Goal: Task Accomplishment & Management: Complete application form

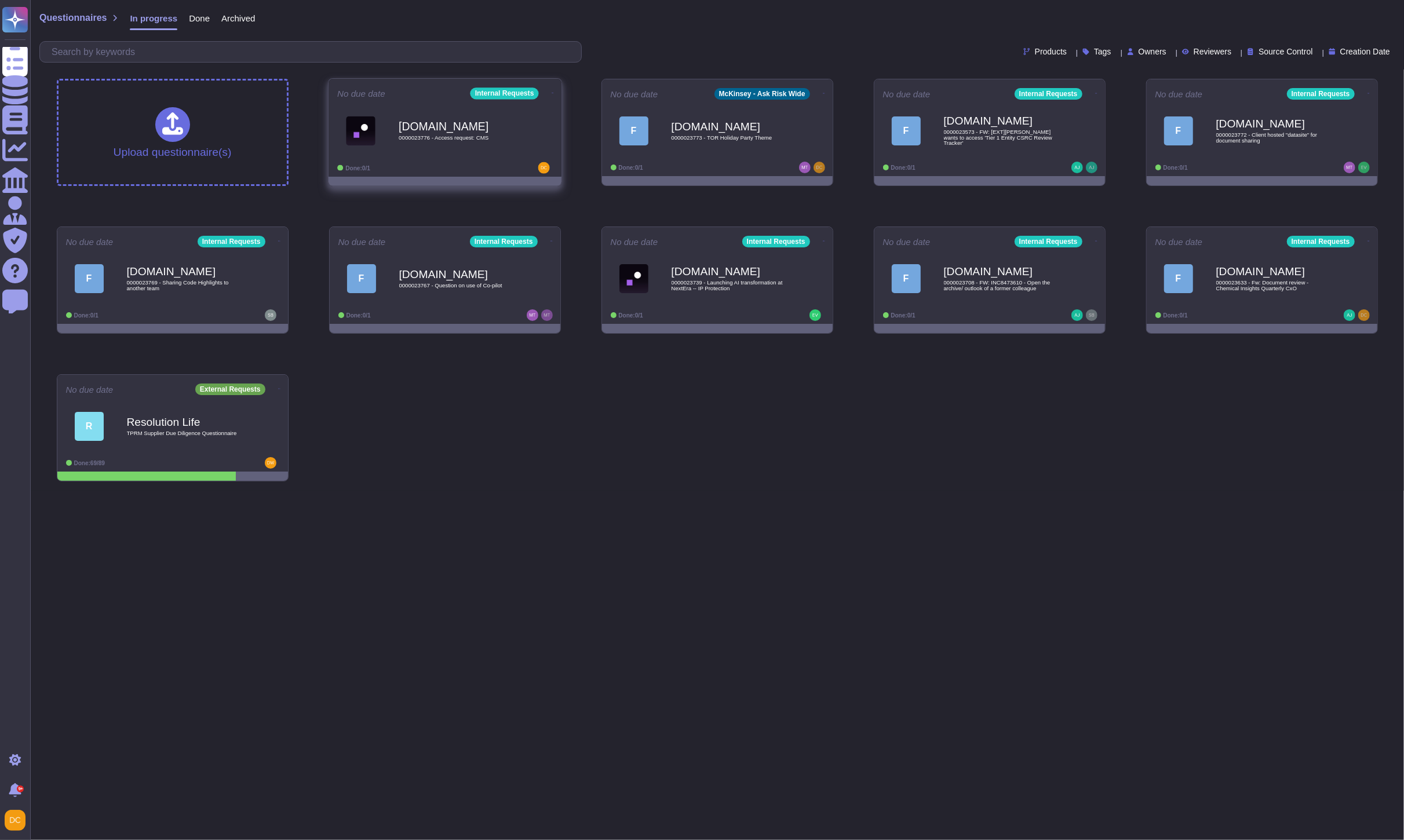
click at [424, 153] on div "[DOMAIN_NAME] 0000023776 - Access request: CMS" at bounding box center [456, 131] width 117 height 47
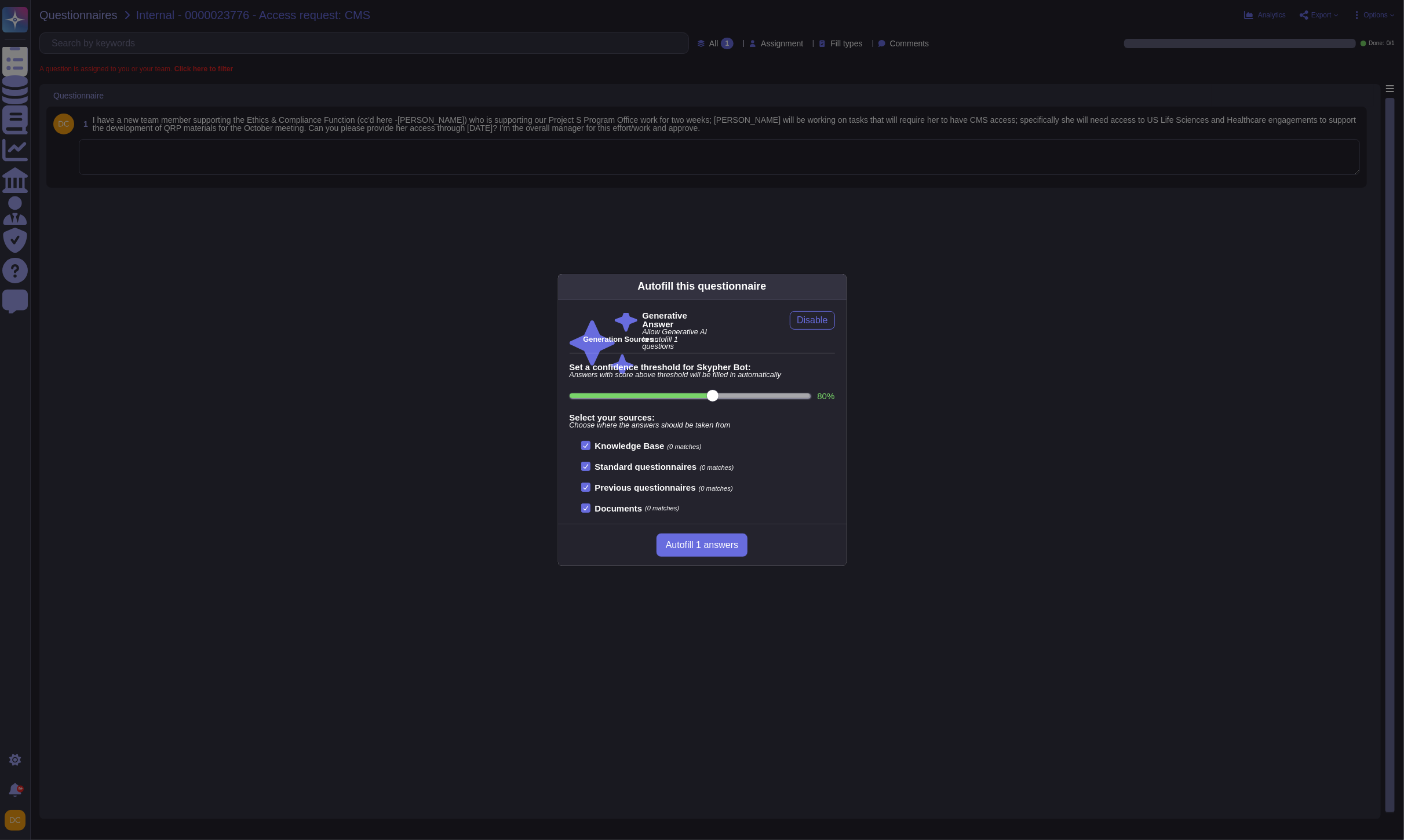
drag, startPoint x: 395, startPoint y: 209, endPoint x: 286, endPoint y: 193, distance: 110.2
click at [393, 209] on div "Autofill this questionnaire Generative Answer Allow Generative AI to autofill 1…" at bounding box center [702, 420] width 1404 height 840
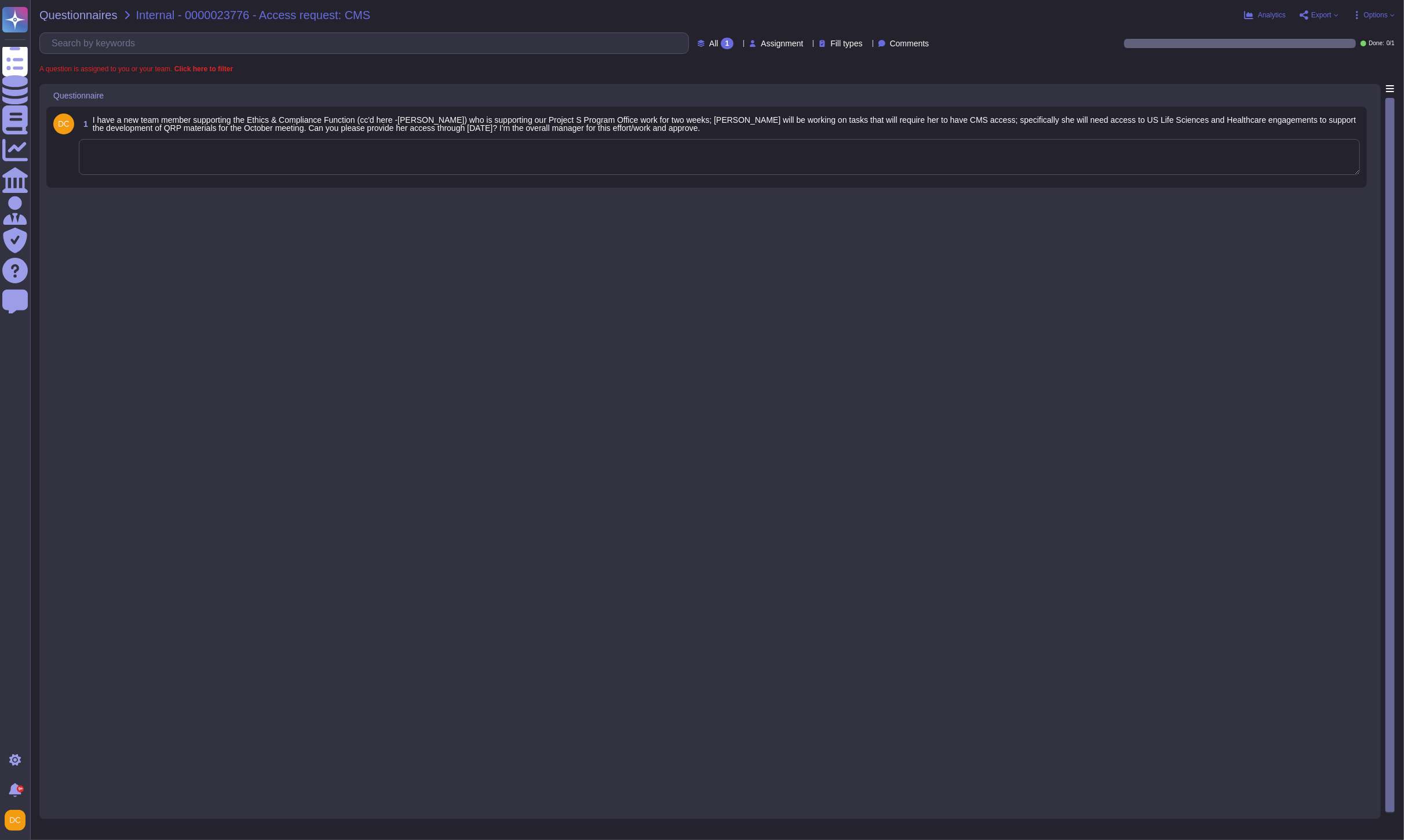
click at [218, 165] on textarea at bounding box center [719, 157] width 1281 height 36
paste textarea "We are connecting you with the @risk cms team & EWs to assist with your request."
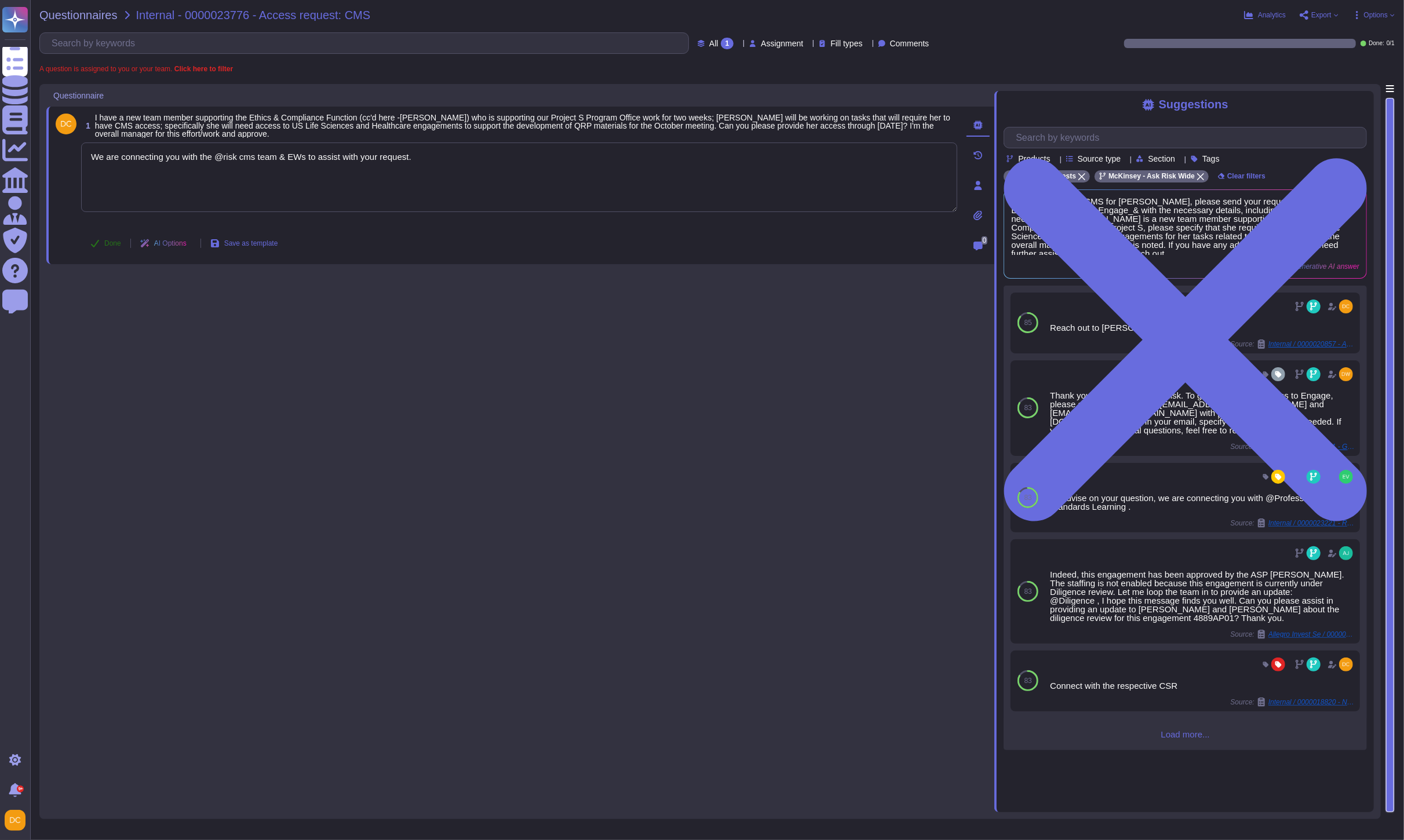
type textarea "We are connecting you with the @risk cms team & EWs to assist with your request."
click at [112, 240] on span "Done" at bounding box center [112, 243] width 17 height 7
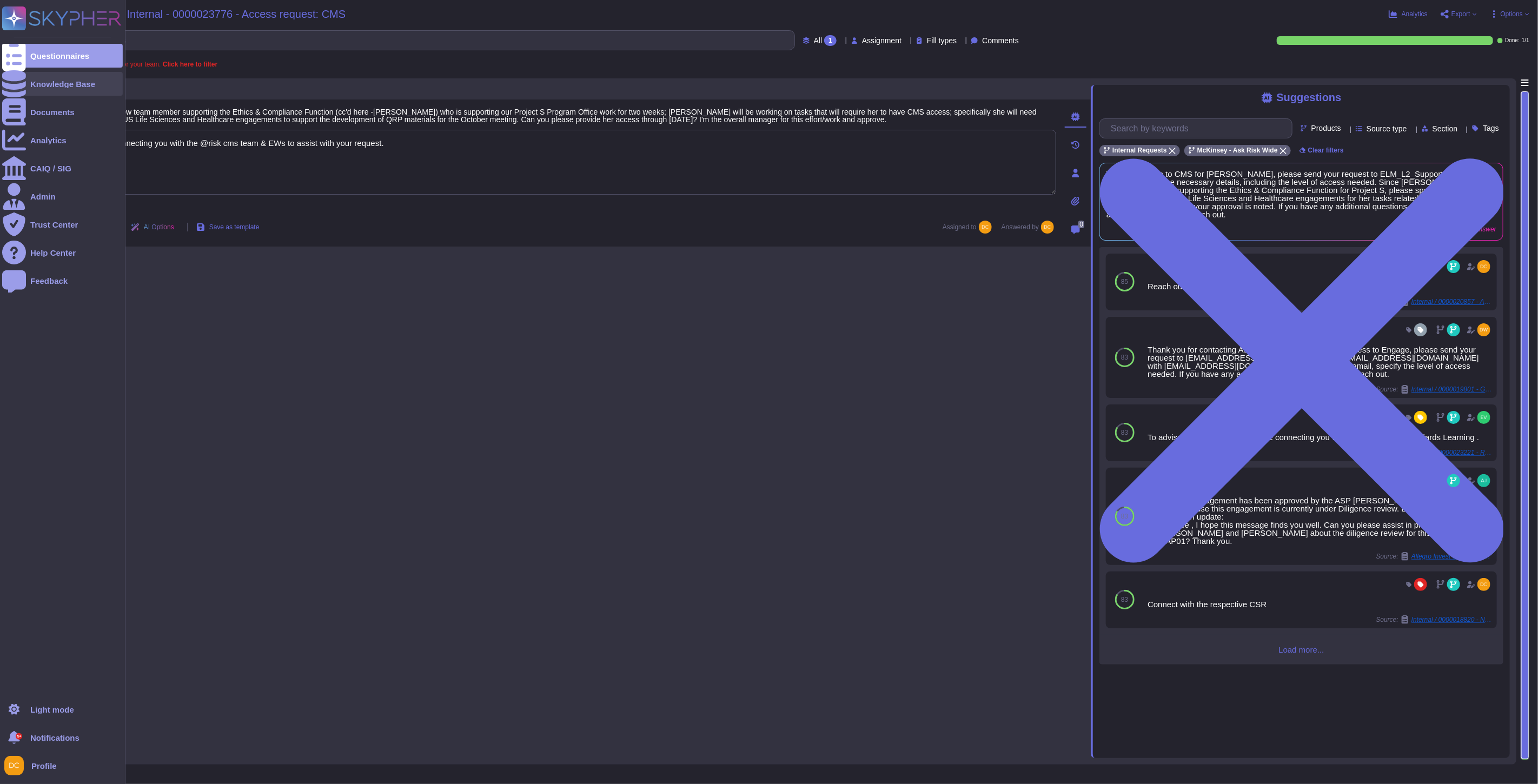
click at [22, 84] on div at bounding box center [14, 84] width 24 height 24
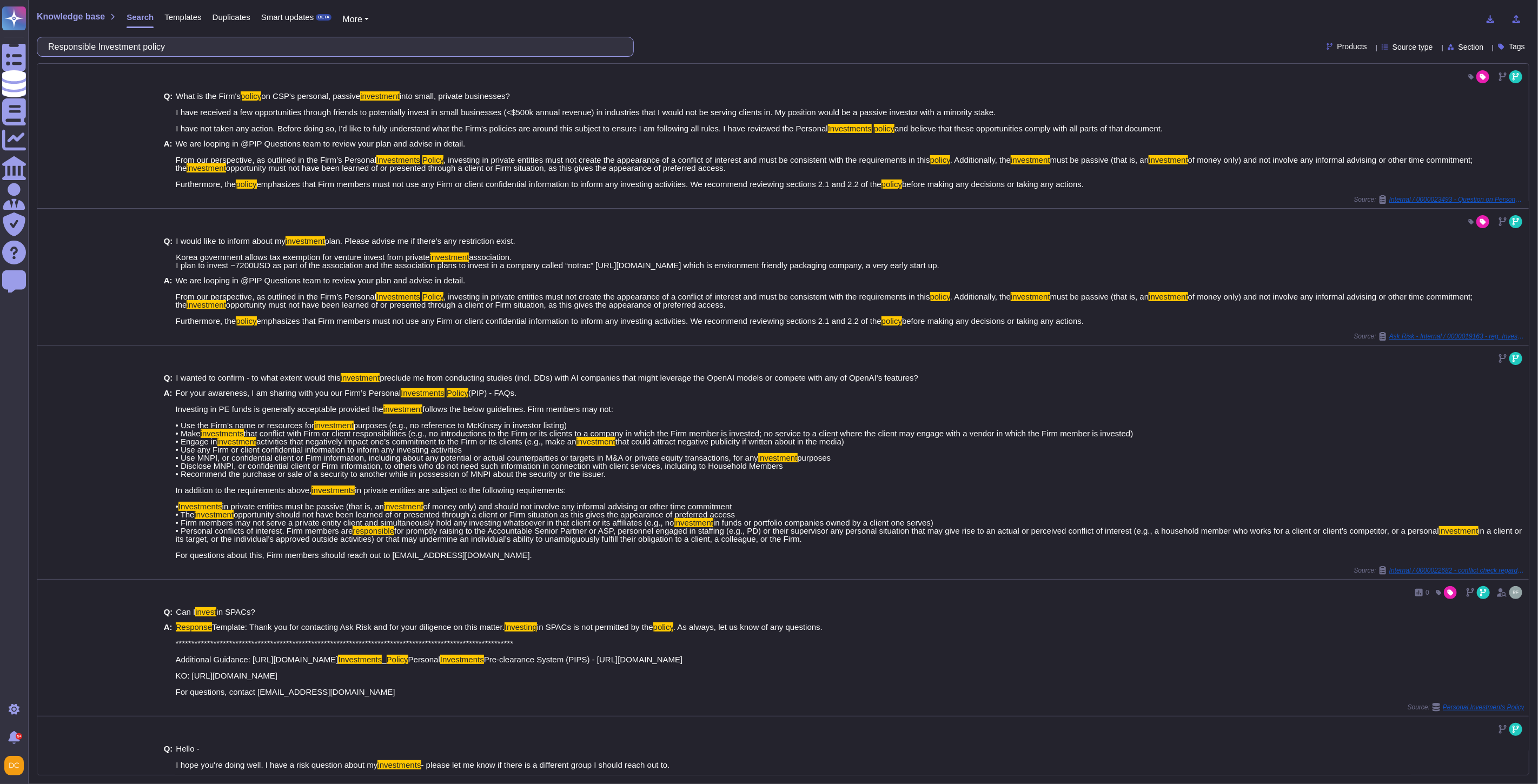
click at [92, 47] on input "Responsible Investment policy" at bounding box center [332, 47] width 580 height 19
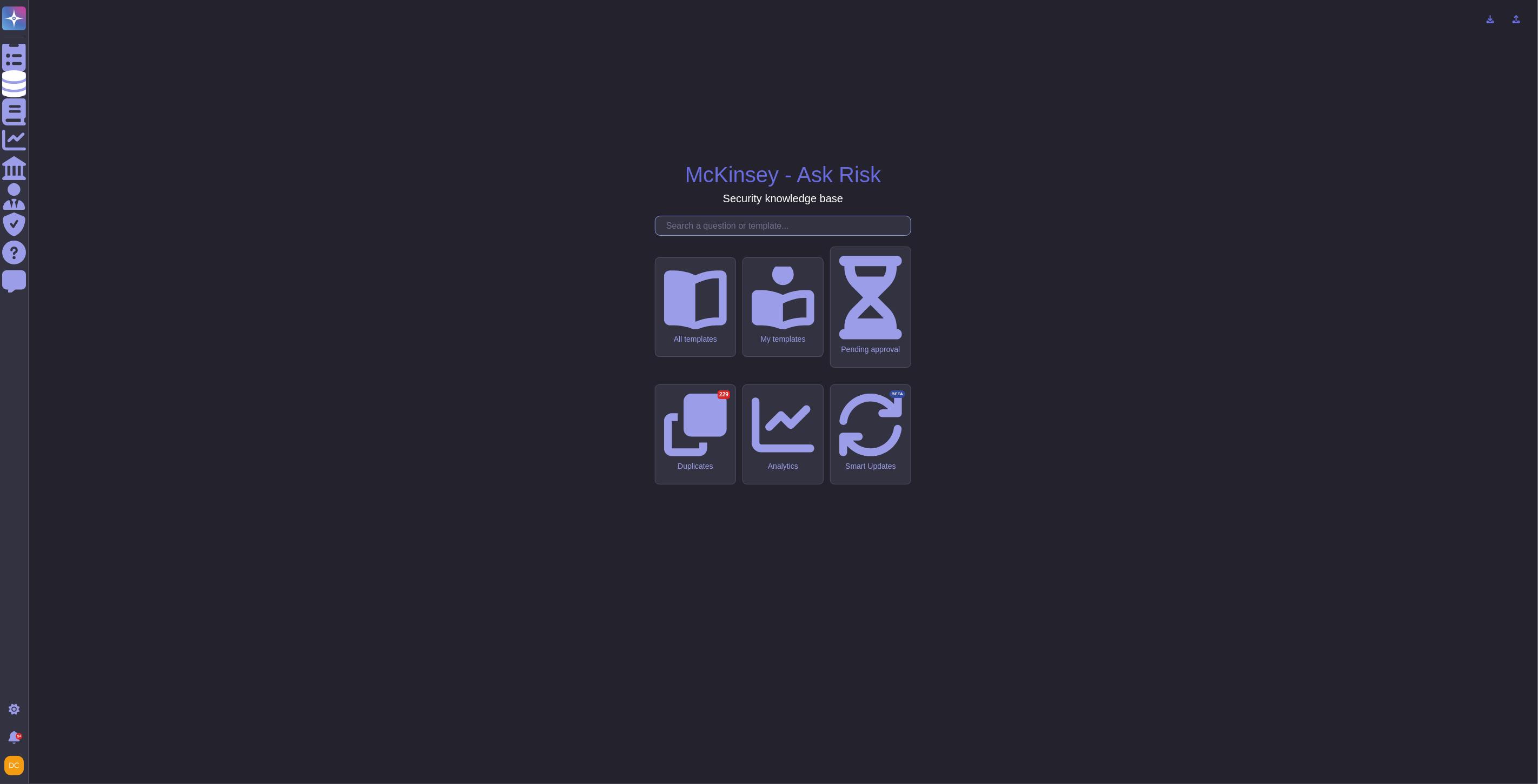
click at [699, 235] on input "text" at bounding box center [786, 226] width 250 height 19
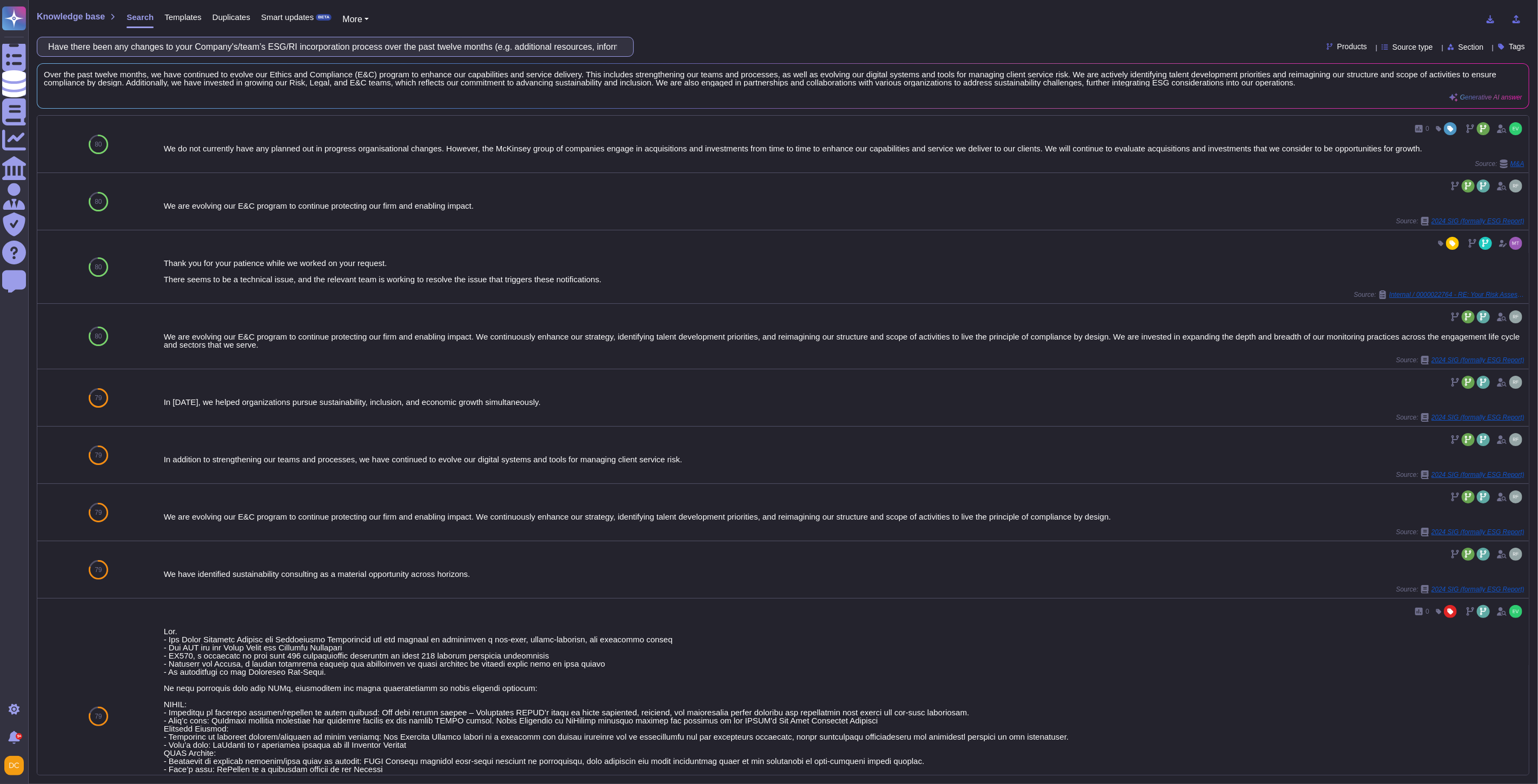
click at [57, 37] on input "Have there been any changes to your Company's/team’s ESG/RI incorporation proce…" at bounding box center [332, 47] width 580 height 19
paste input "steps they have taken to mitigate in future"
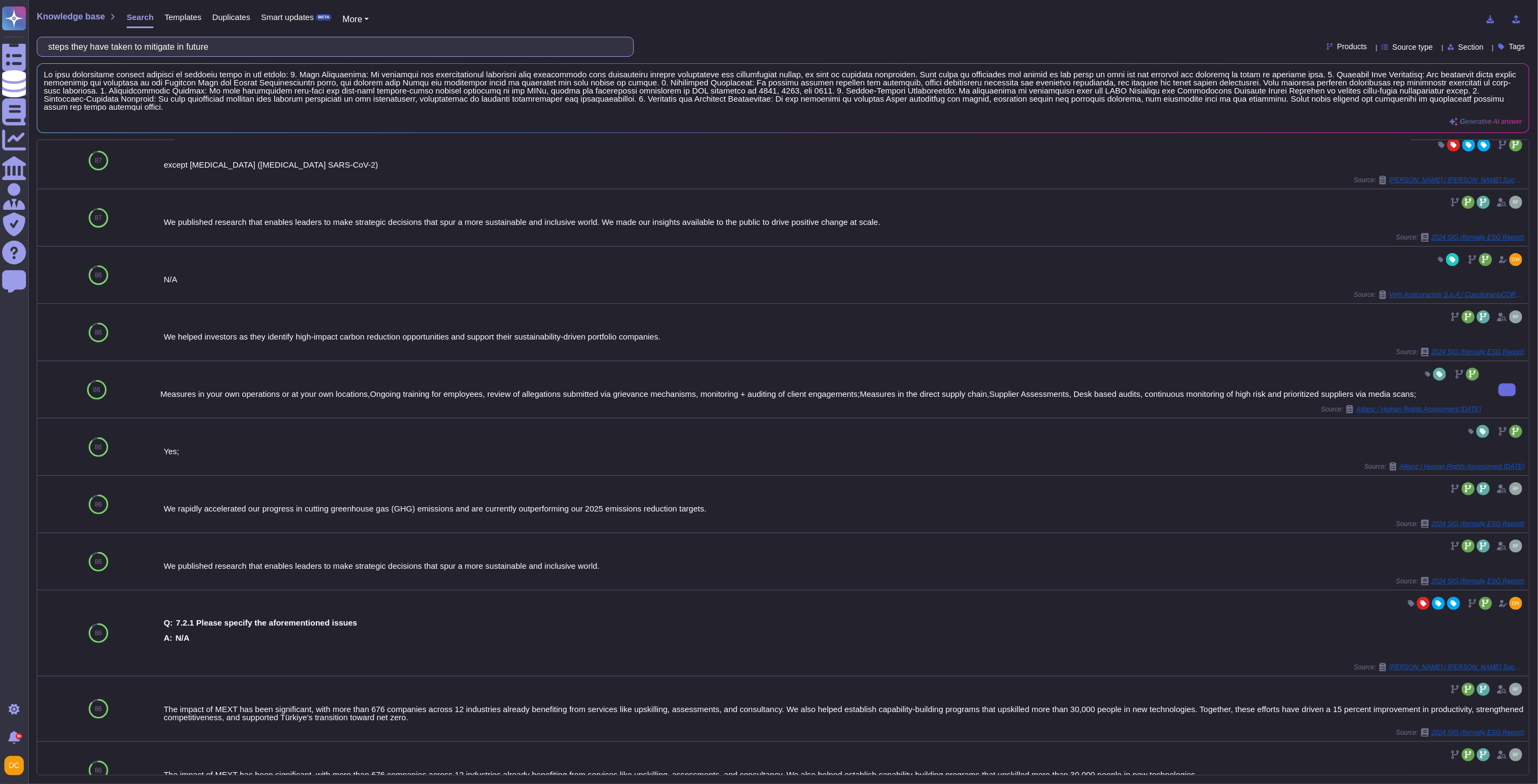
scroll to position [266, 0]
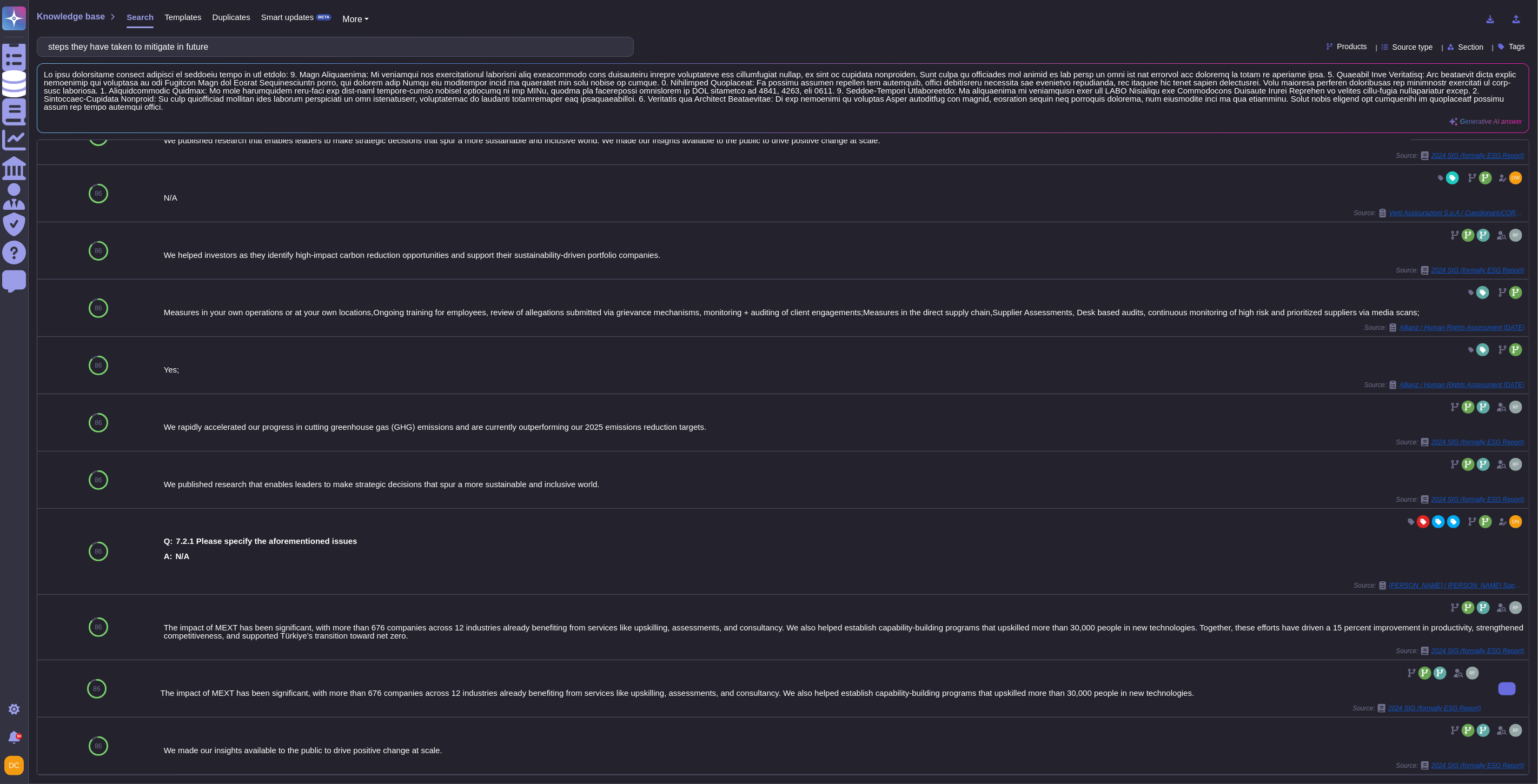
type input "steps they have taken to mitigate in future"
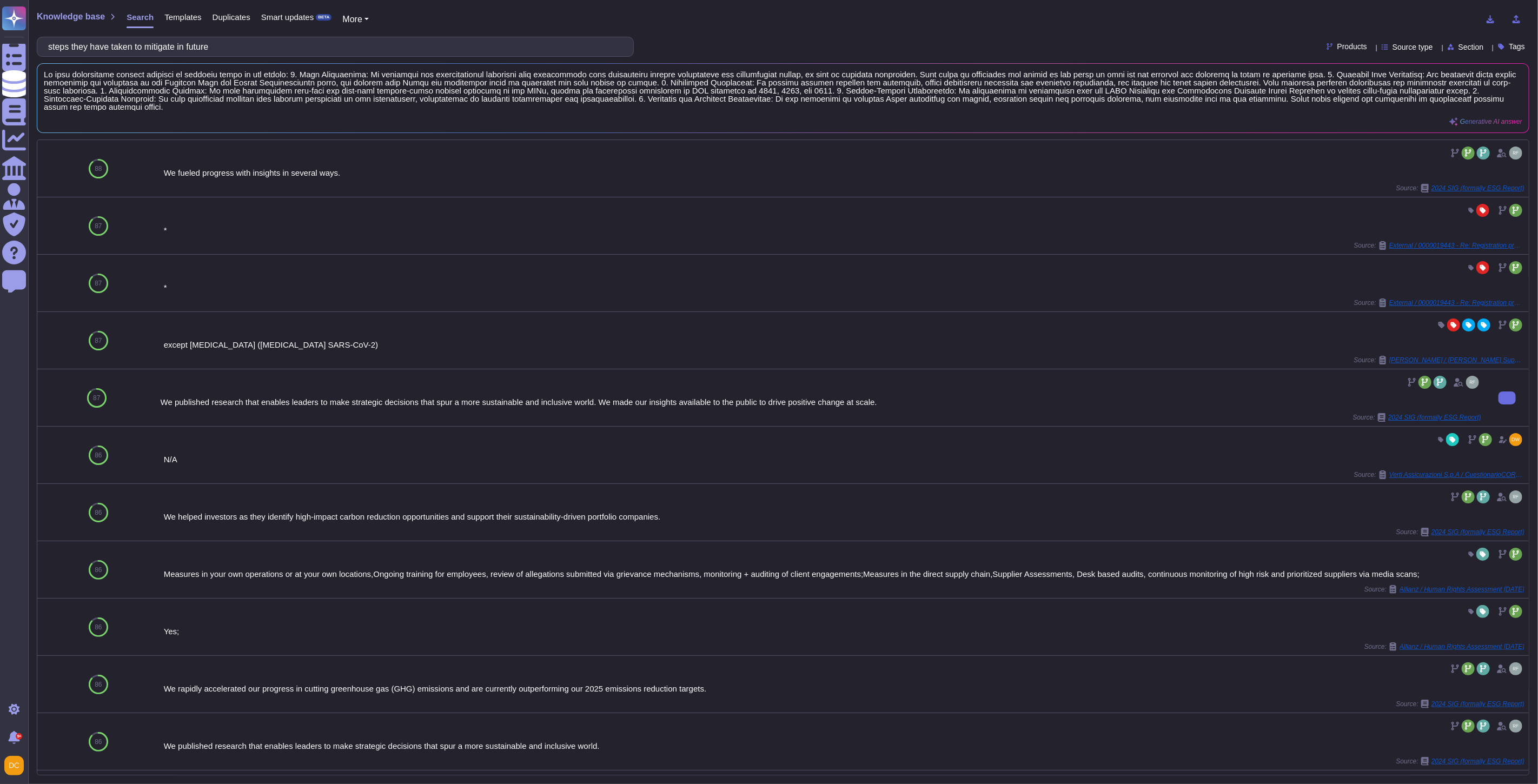
drag, startPoint x: 312, startPoint y: 677, endPoint x: 307, endPoint y: 376, distance: 301.0
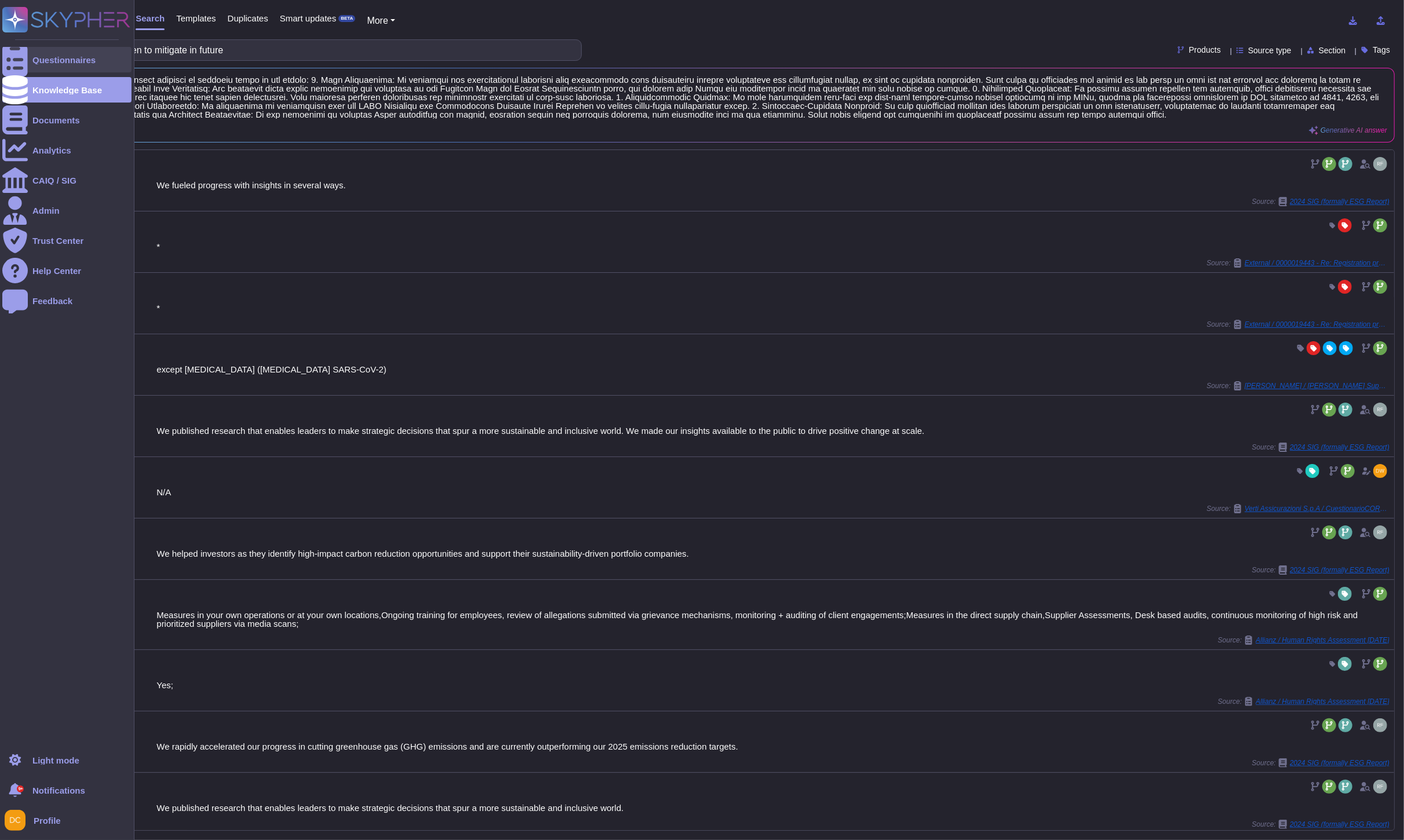
click at [8, 59] on icon at bounding box center [15, 60] width 26 height 34
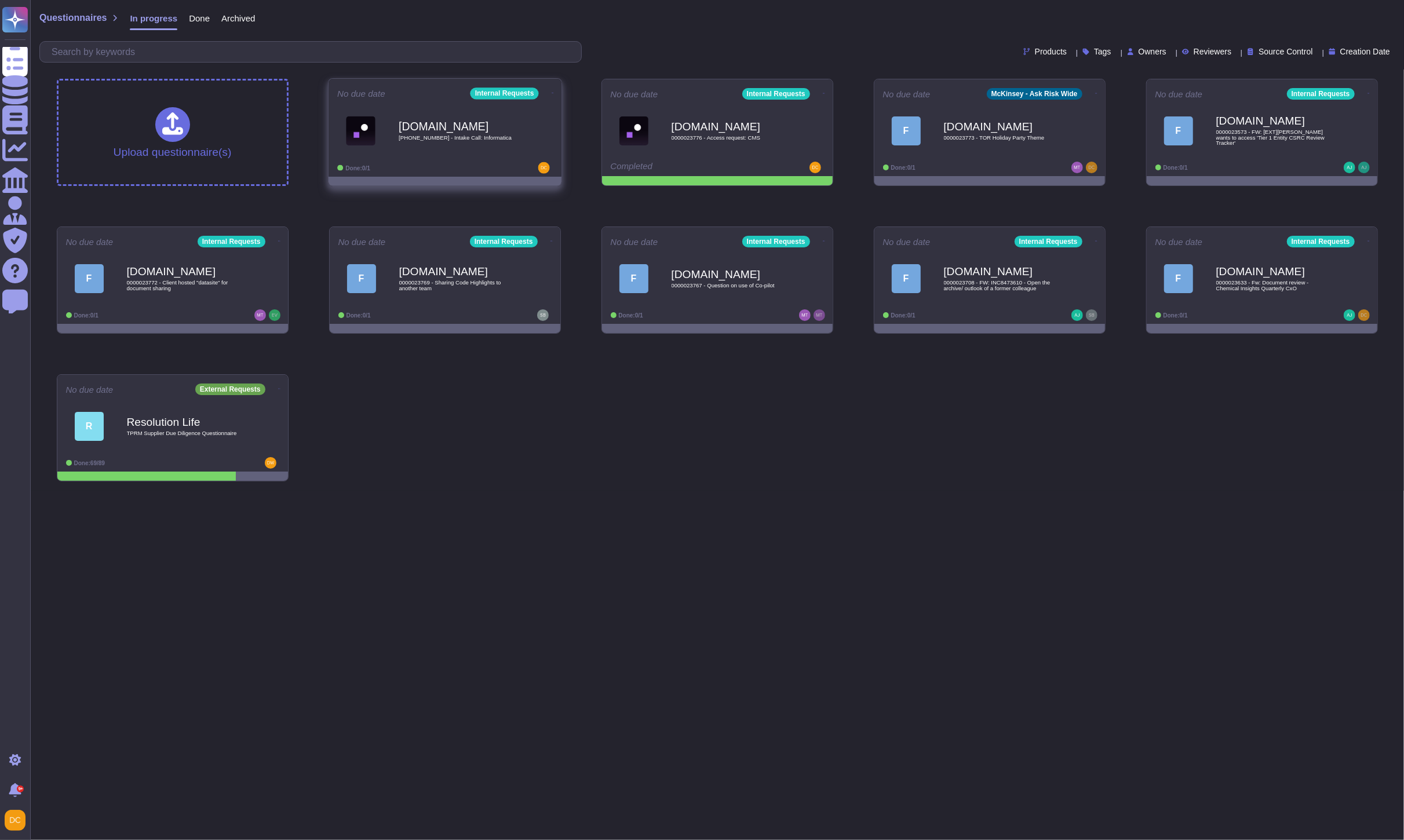
click at [499, 142] on div "[DOMAIN_NAME] [PHONE_NUMBER] - Intake Call: Informatica" at bounding box center [456, 131] width 117 height 47
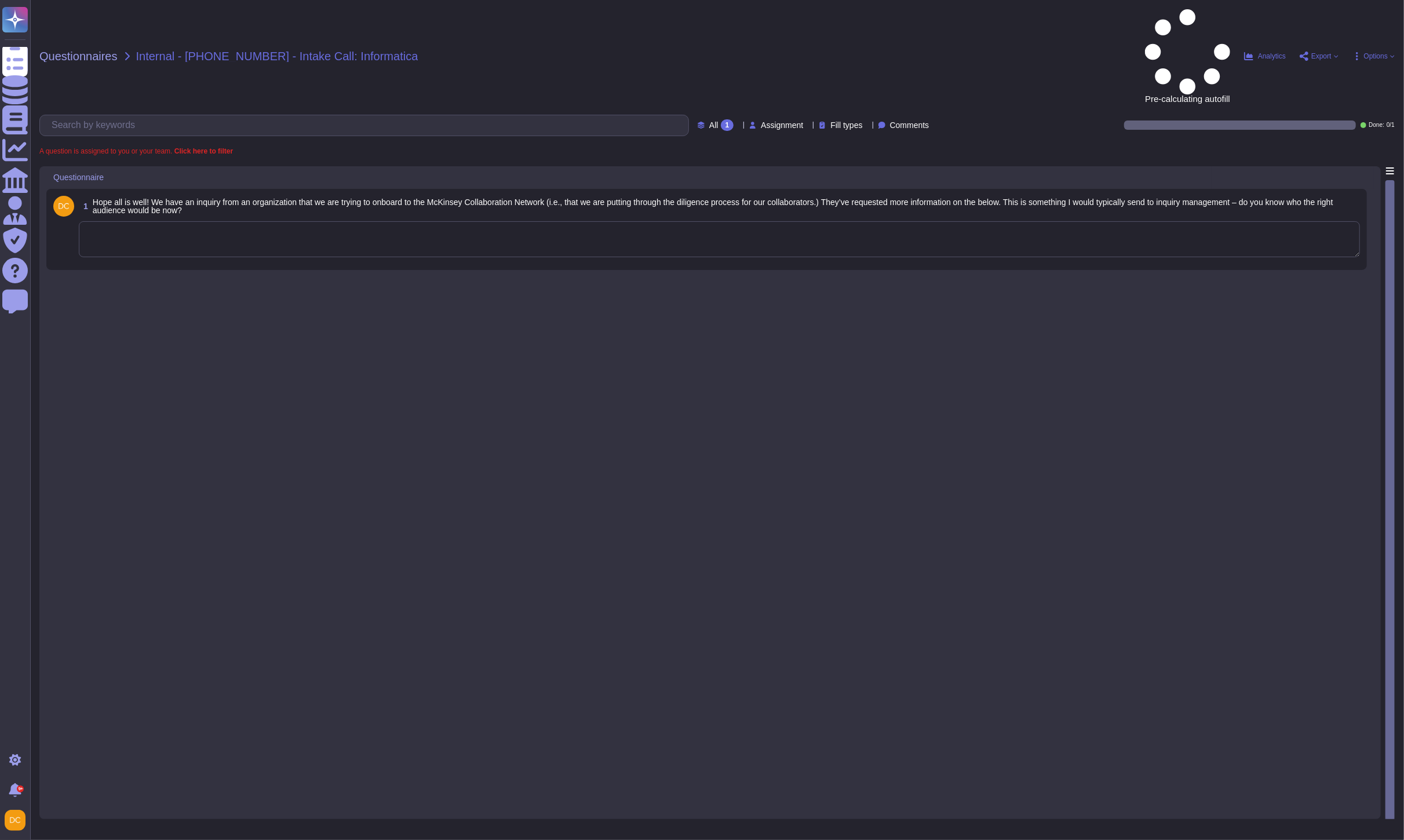
click at [259, 221] on textarea at bounding box center [719, 239] width 1281 height 36
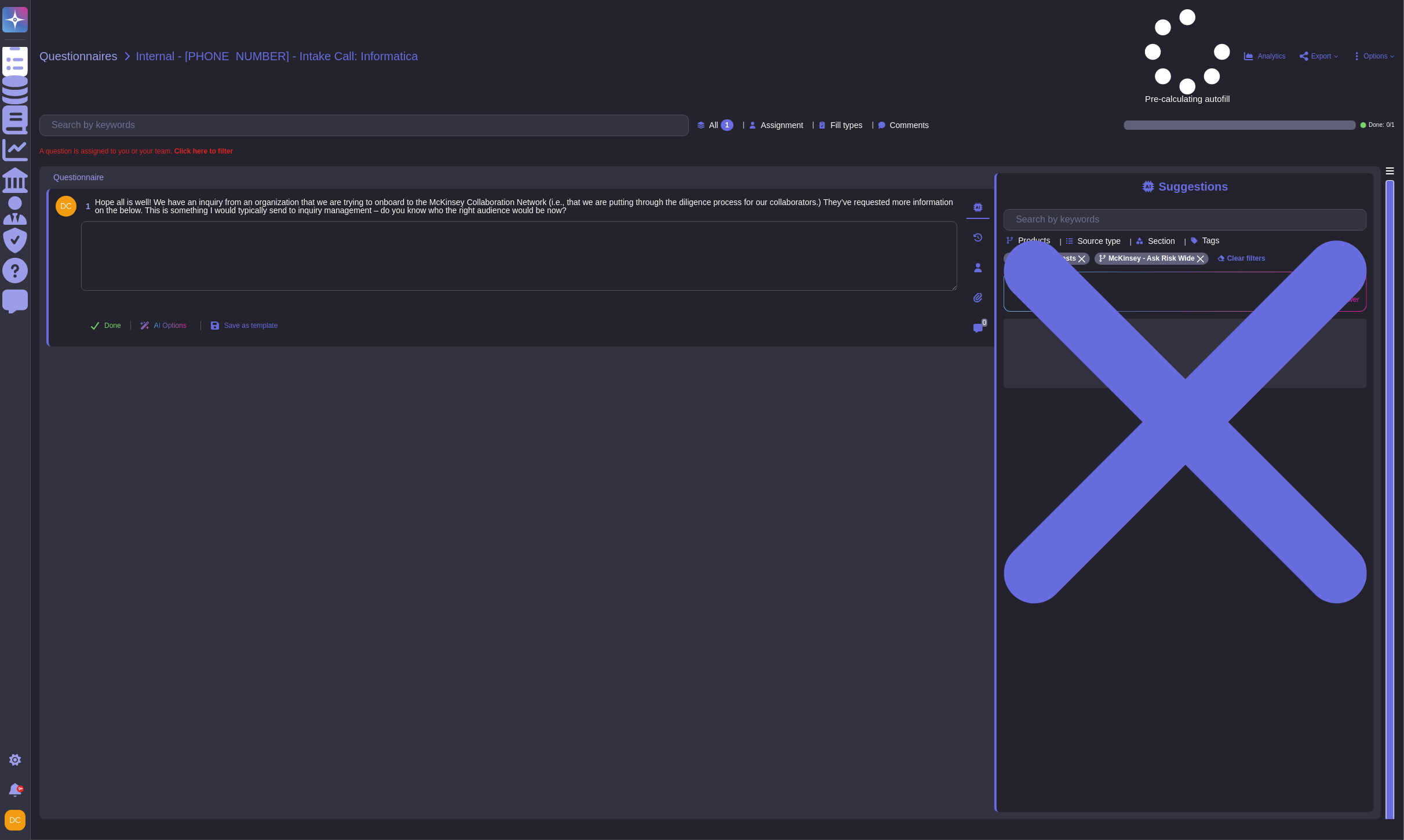
paste textarea "You can share the information from our page, which includes all the relevant de…"
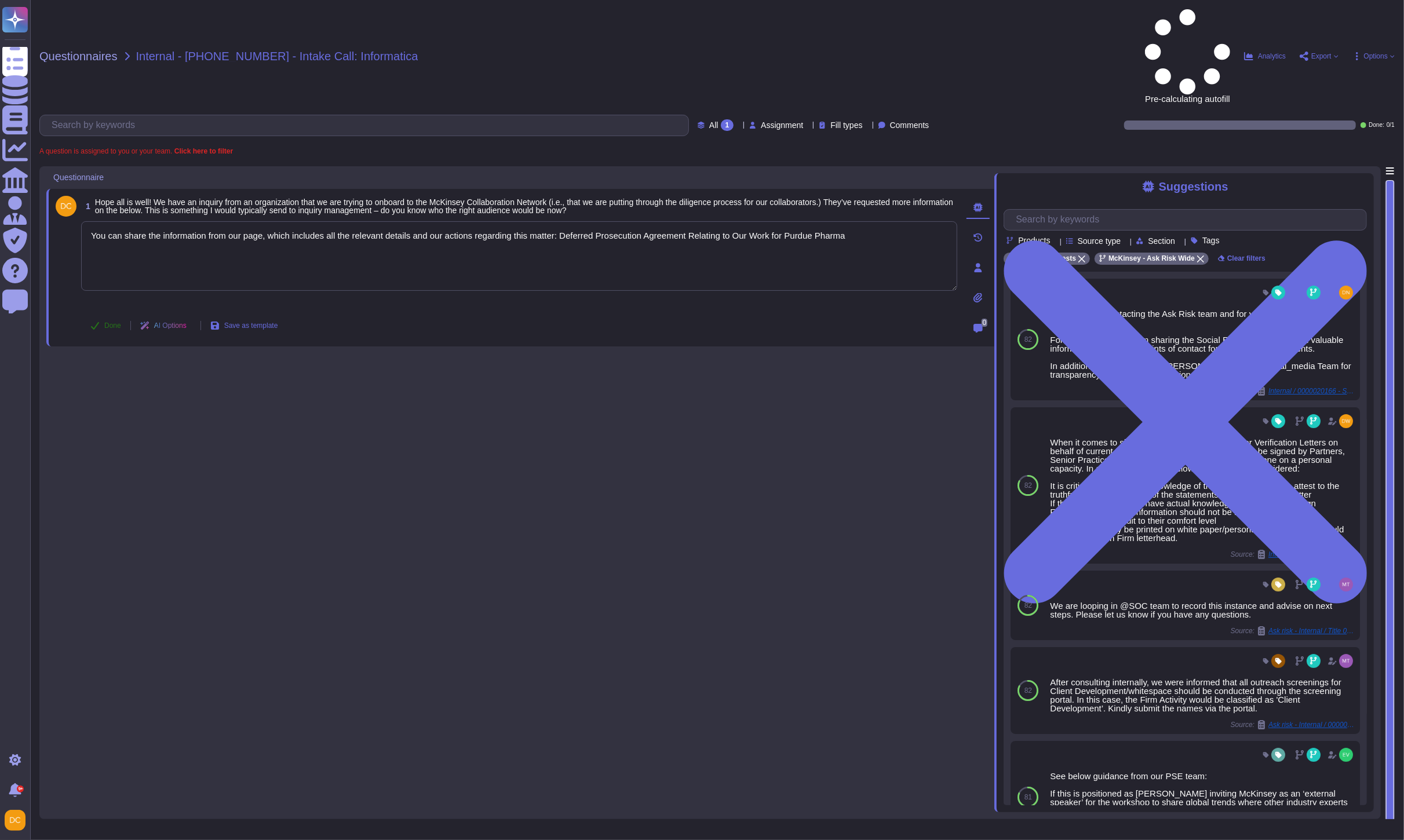
type textarea "You can share the information from our page, which includes all the relevant de…"
click at [99, 321] on icon at bounding box center [95, 326] width 10 height 10
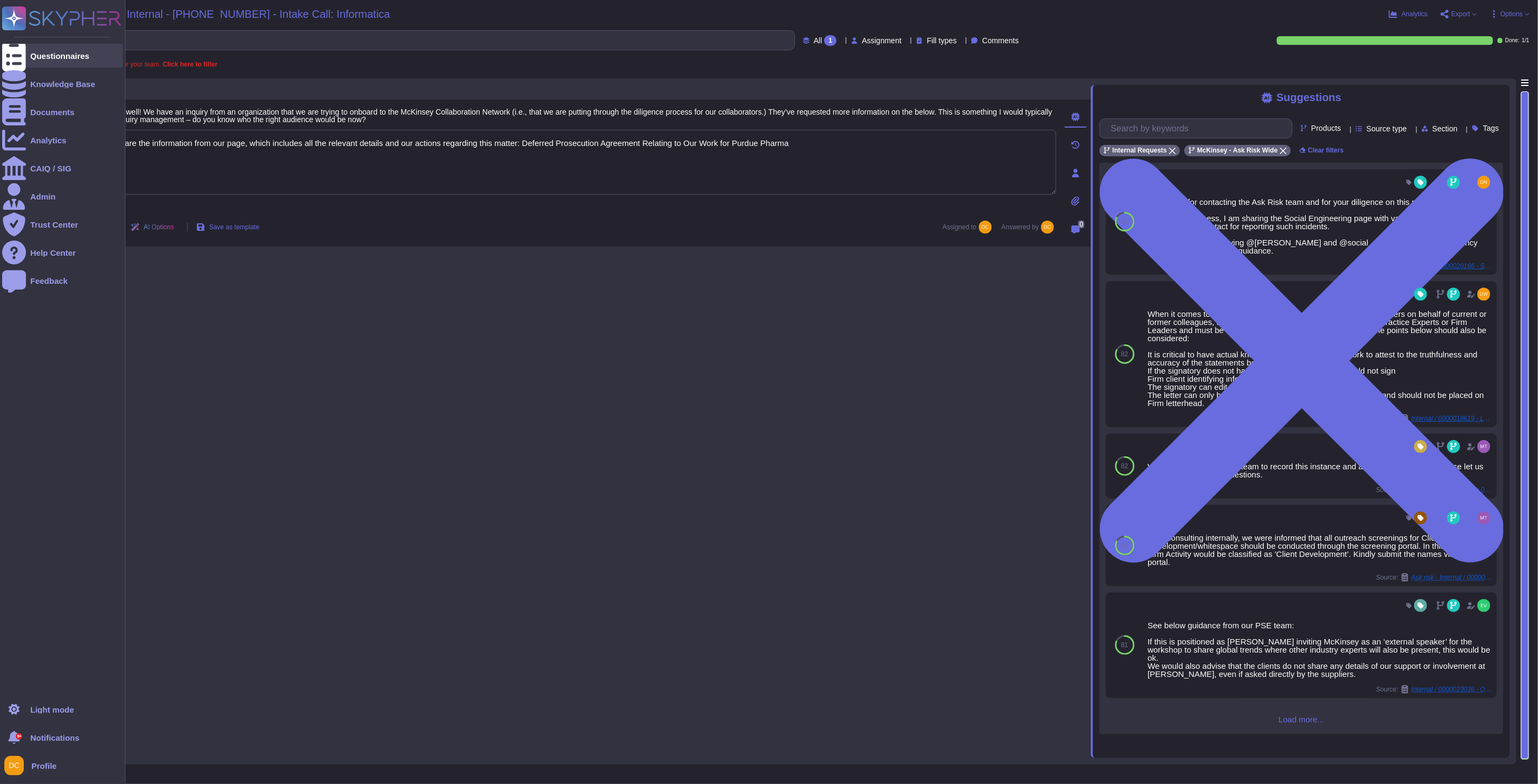
click at [32, 55] on div "Questionnaires" at bounding box center [60, 56] width 59 height 8
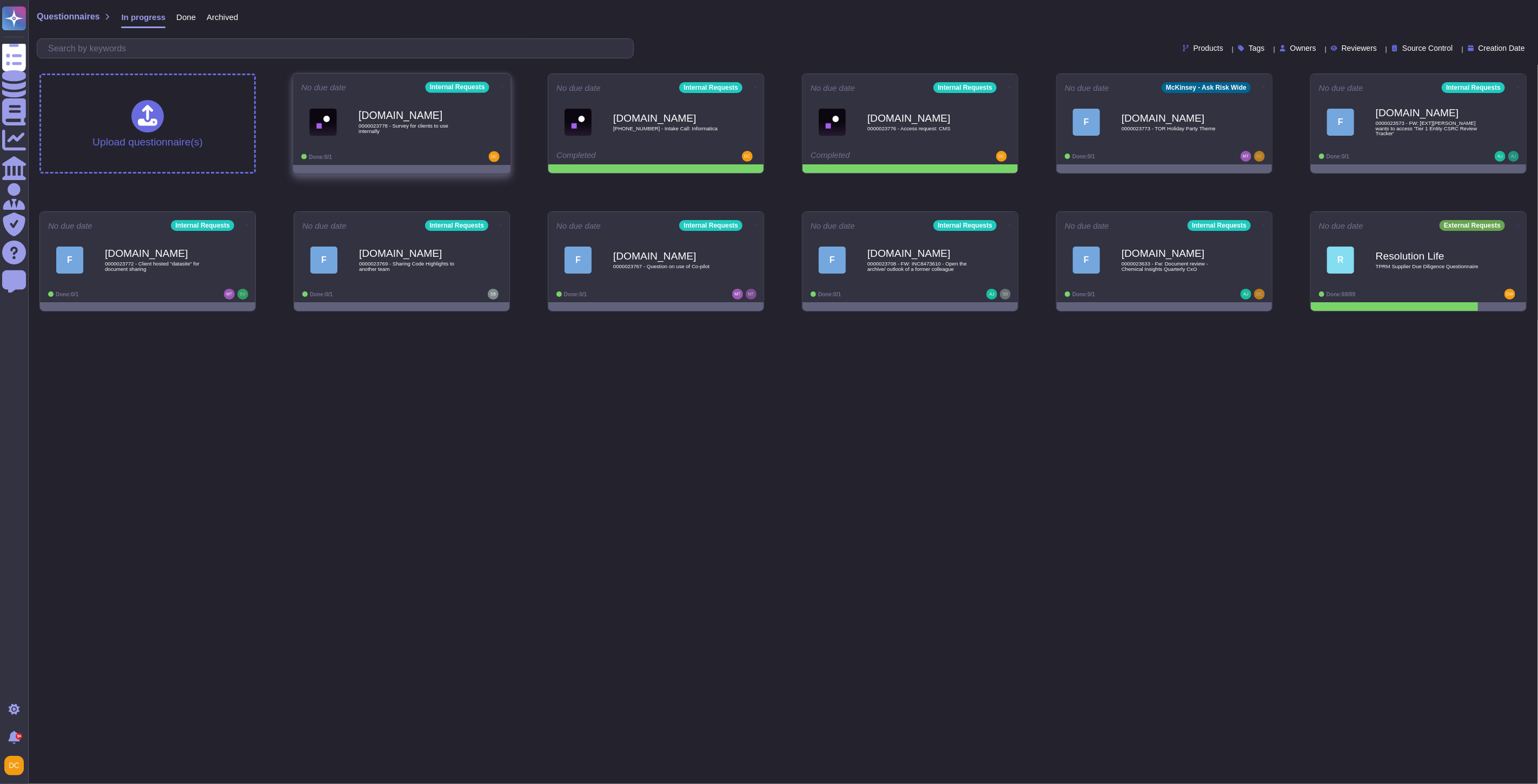
click at [418, 141] on div "[DOMAIN_NAME] 0000023778 - Survey for clients to use internally" at bounding box center [413, 122] width 109 height 44
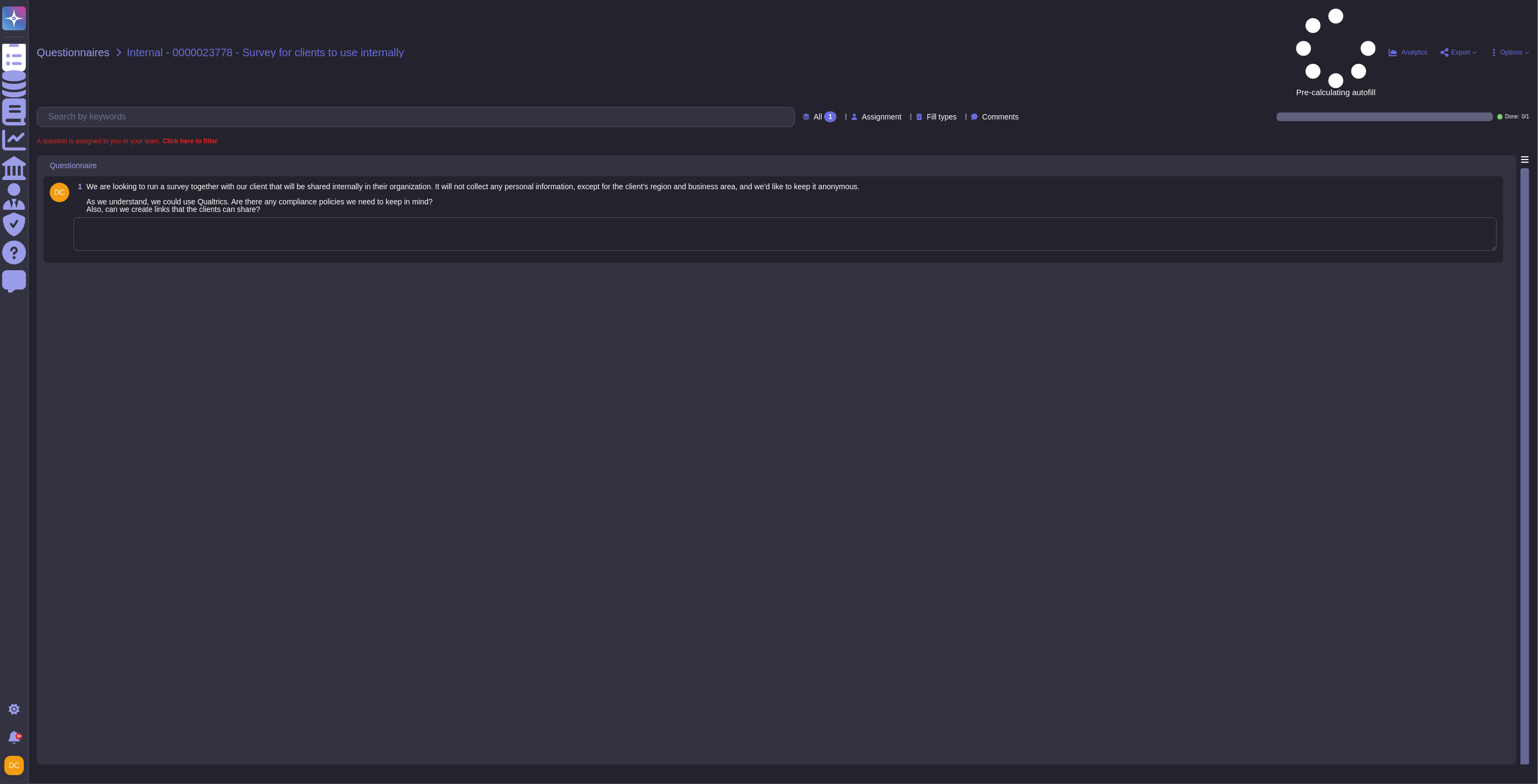
click at [251, 217] on textarea at bounding box center [785, 234] width 1423 height 34
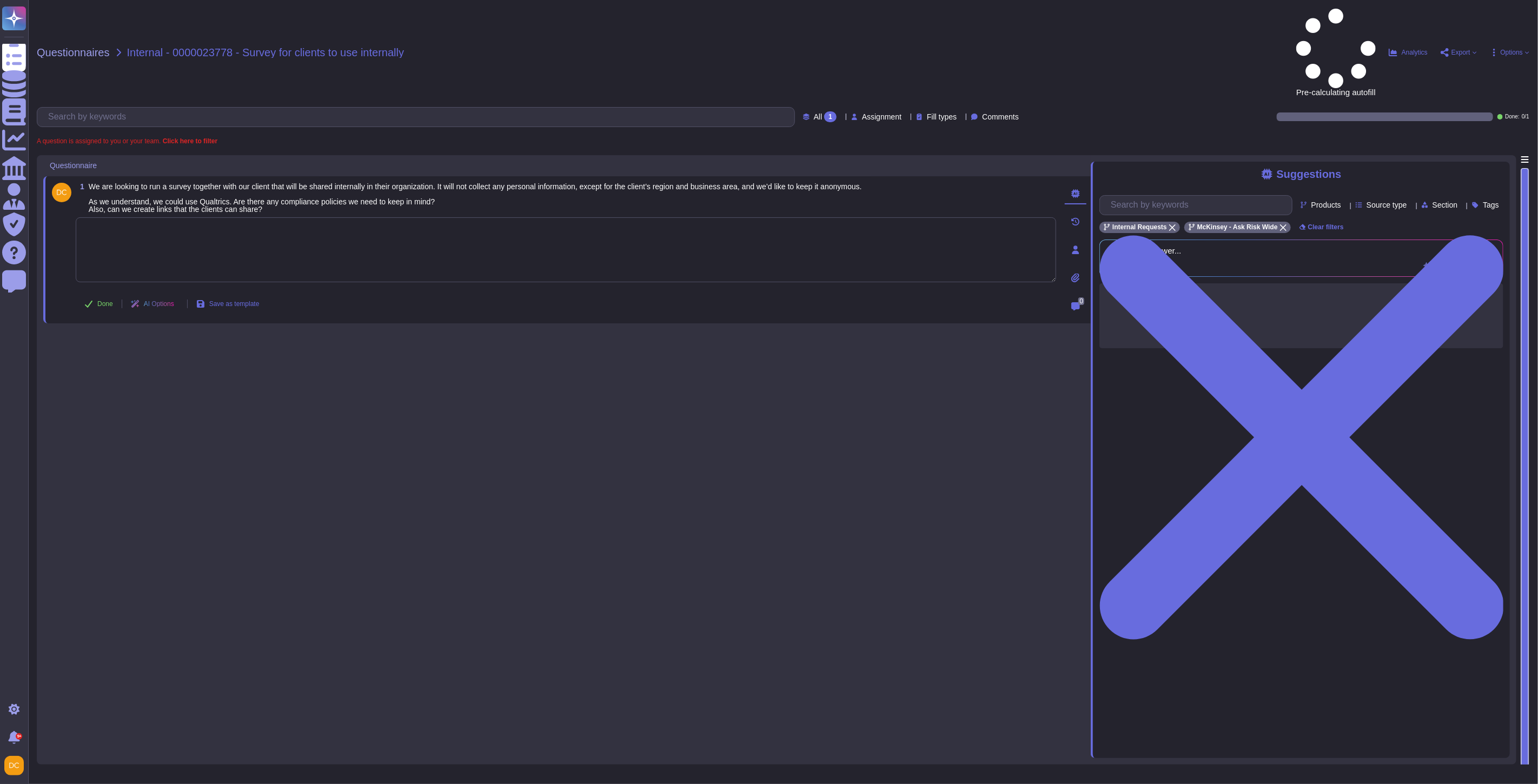
paste textarea "For your awareness, I am sharing with you our Firm’s Survey Guidance. Please re…"
type textarea "For your awareness, I am sharing with you our Firm’s Survey Guidance. Please re…"
click at [106, 300] on span "Done" at bounding box center [105, 303] width 16 height 6
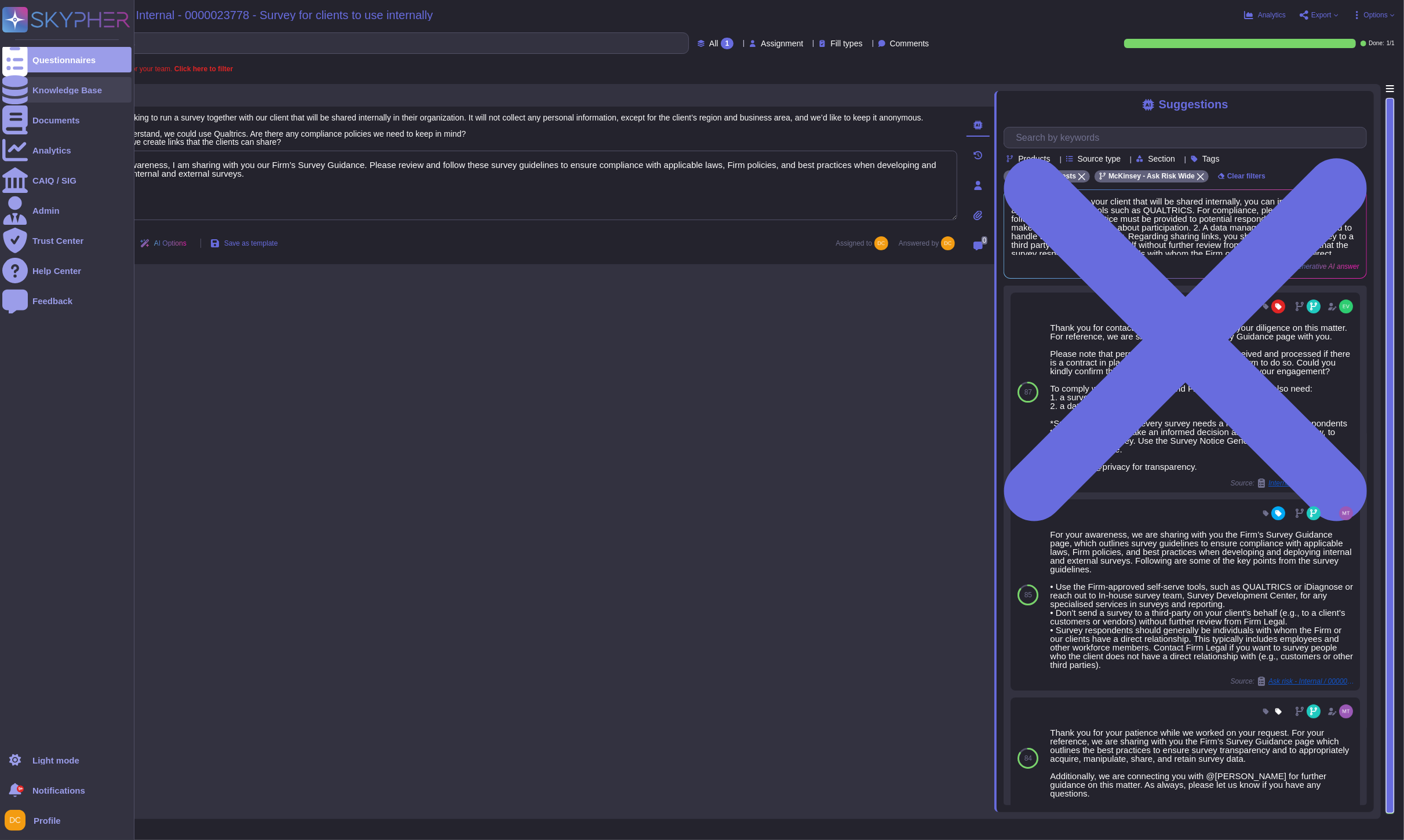
click at [32, 86] on div "Knowledge Base" at bounding box center [67, 90] width 70 height 9
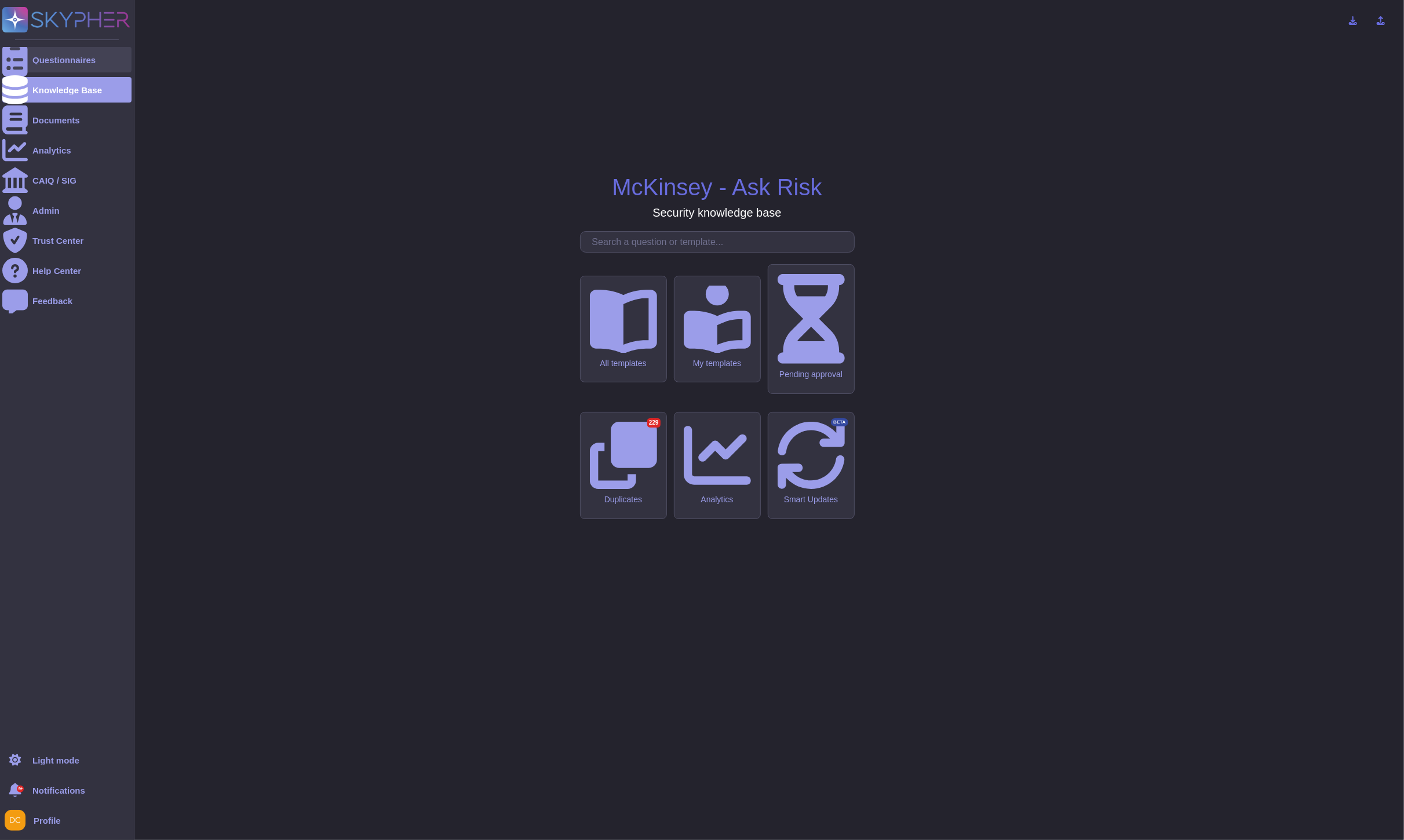
click at [43, 54] on div "Questionnaires" at bounding box center [67, 60] width 129 height 26
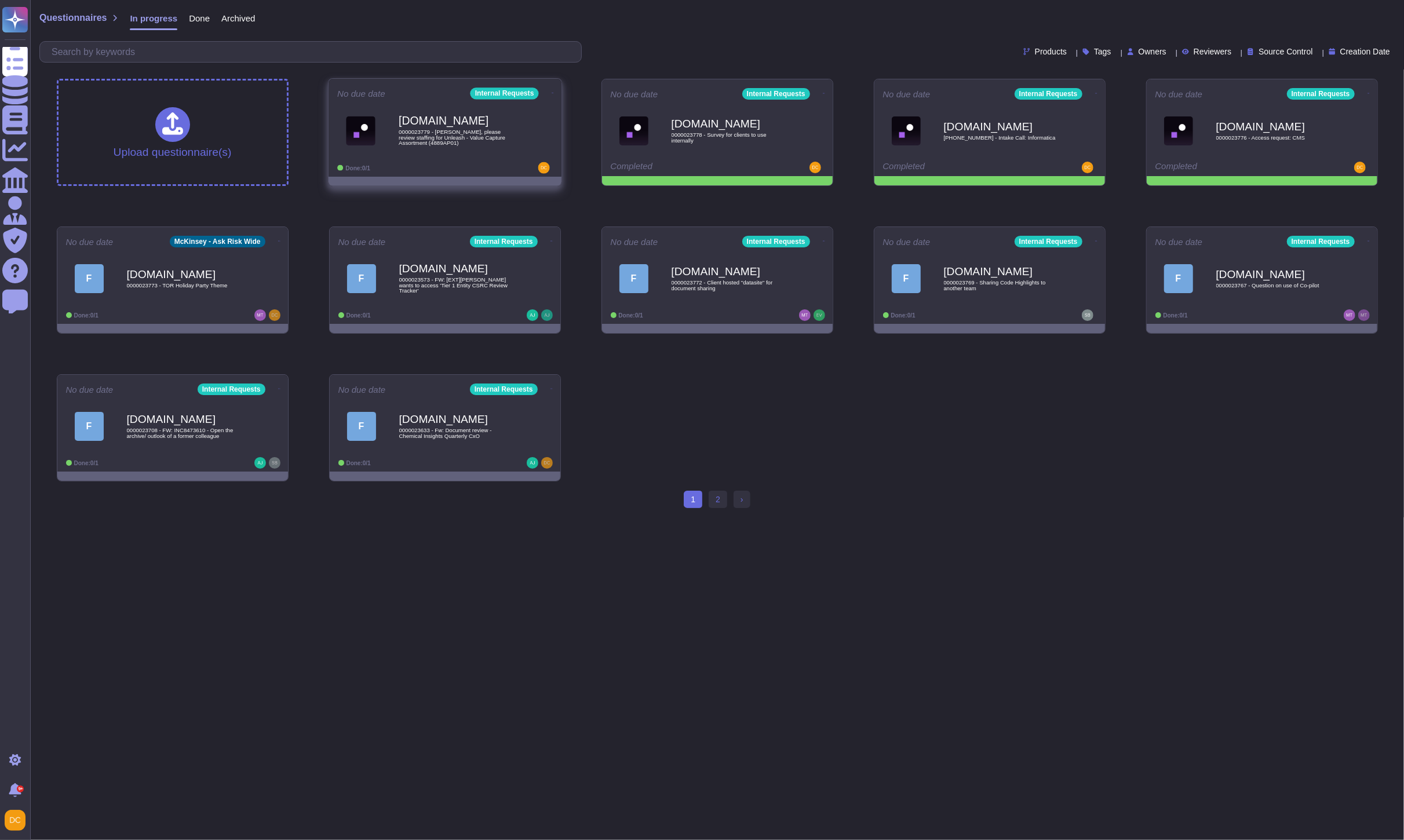
click at [349, 148] on span "[DOMAIN_NAME] 0000023779 - [PERSON_NAME], please review staffing for Unleash - …" at bounding box center [445, 131] width 215 height 47
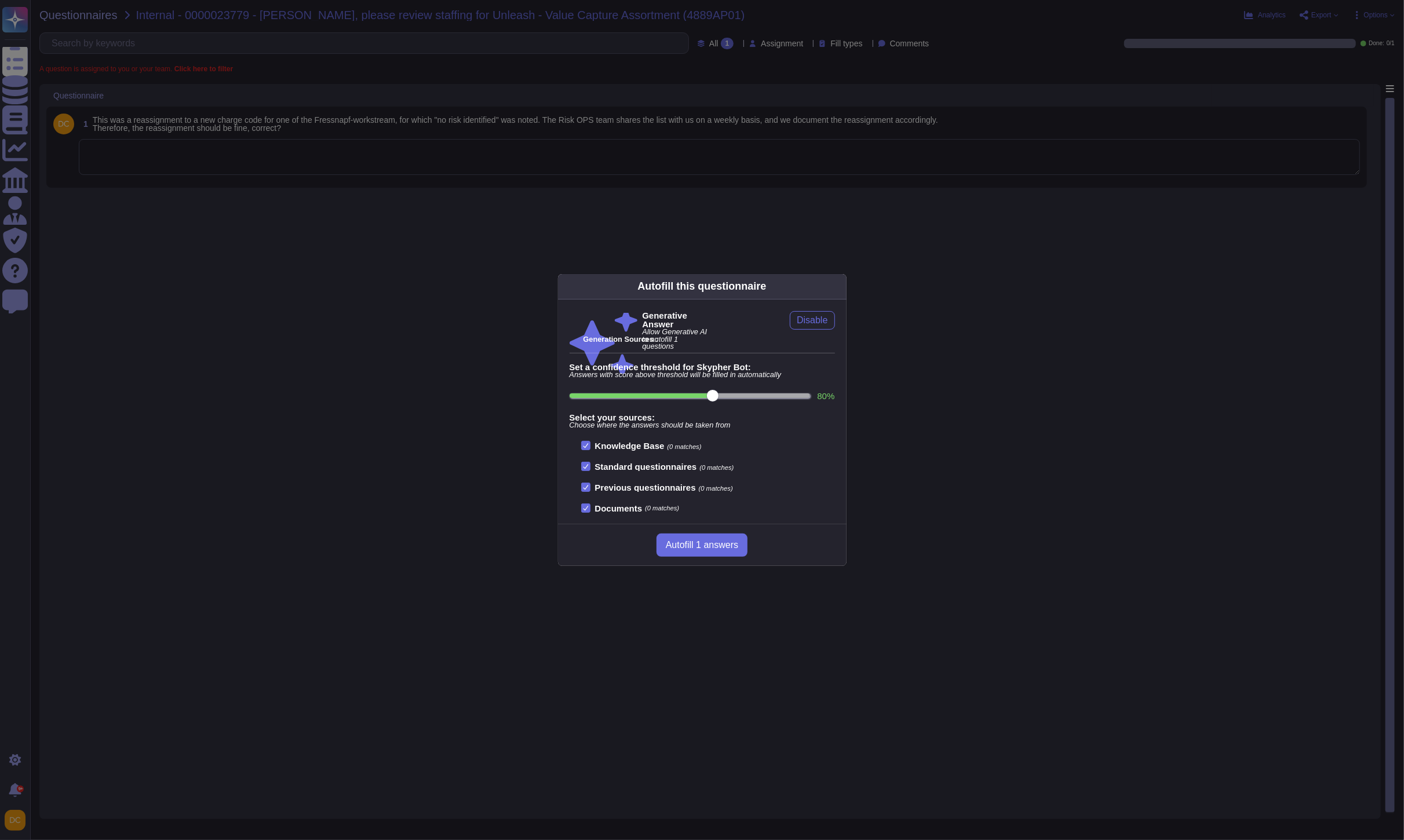
click at [165, 100] on div "Autofill this questionnaire Generative Answer Allow Generative AI to autofill 1…" at bounding box center [702, 420] width 1404 height 840
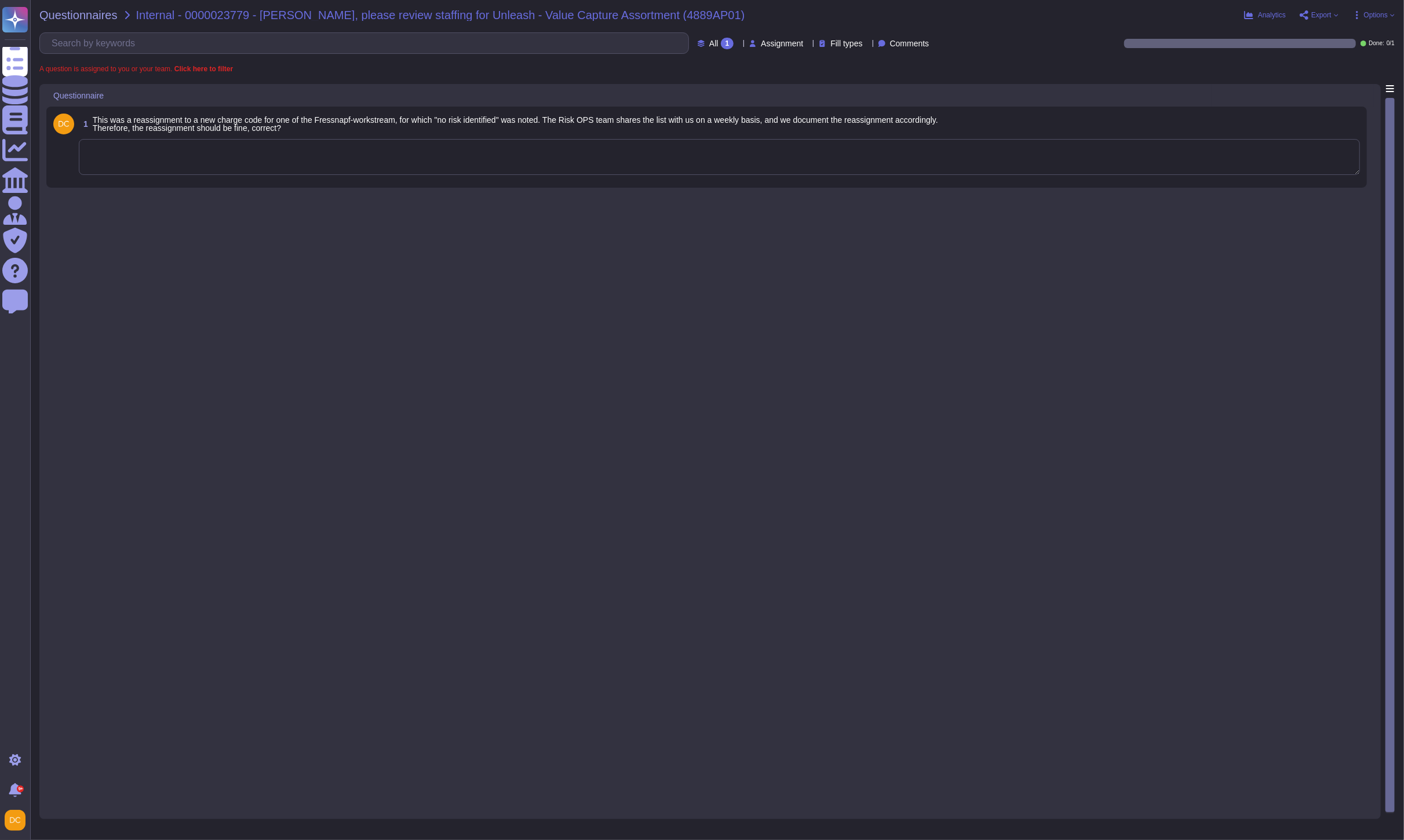
click at [142, 165] on textarea at bounding box center [719, 157] width 1281 height 36
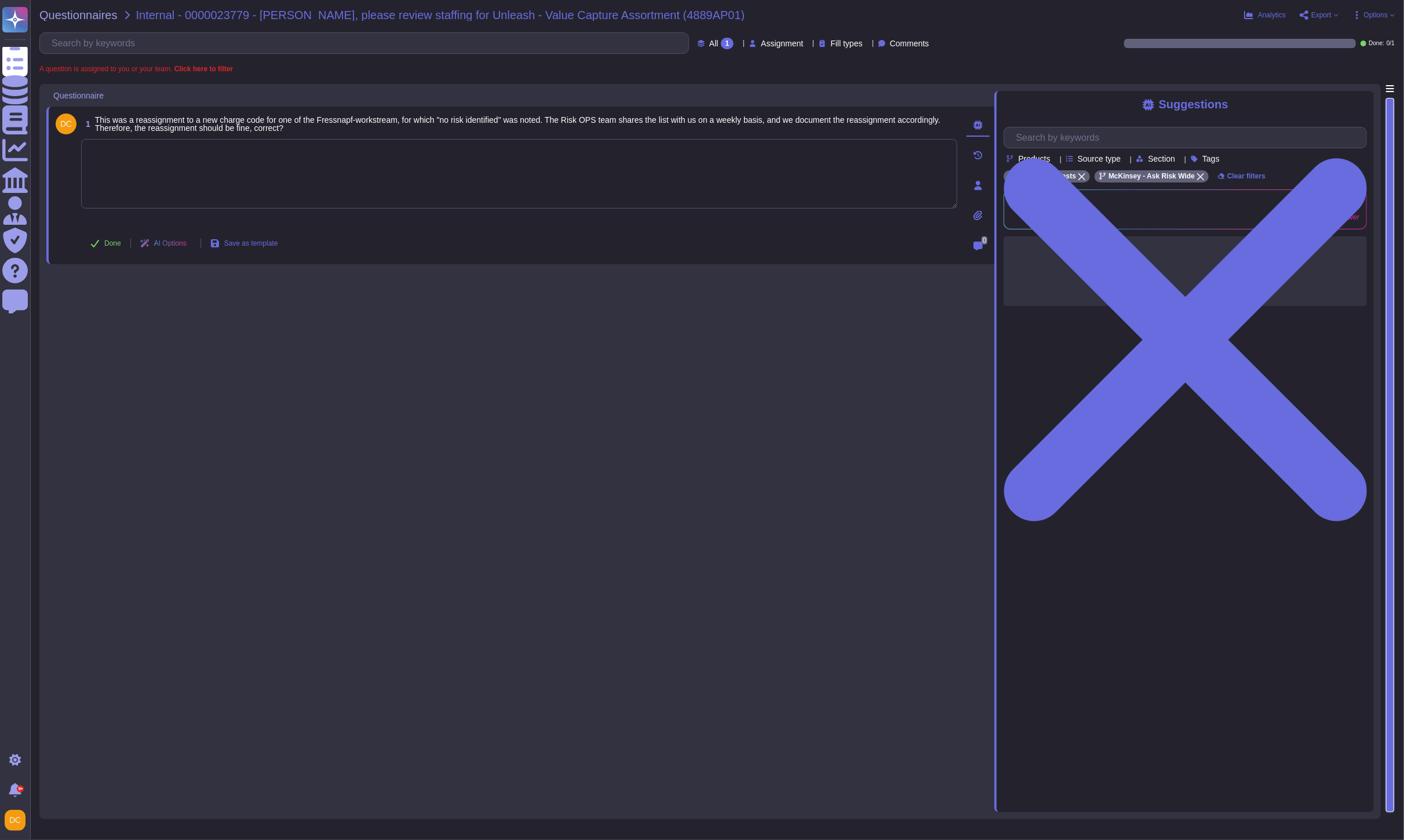
paste textarea "Thank you for the information. Could you kindly share the old charge code for t…"
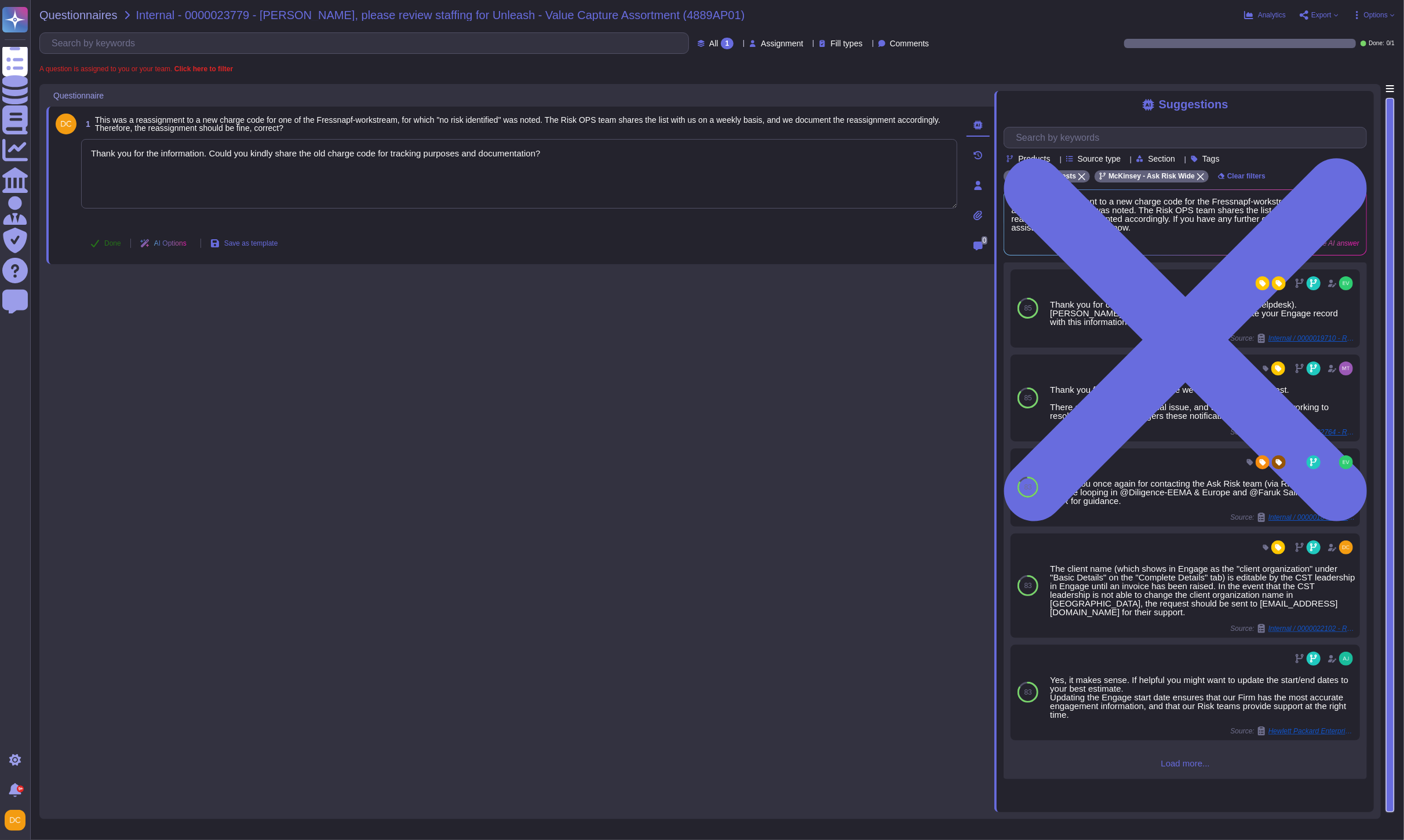
type textarea "Thank you for the information. Could you kindly share the old charge code for t…"
click at [111, 242] on span "Done" at bounding box center [112, 243] width 17 height 7
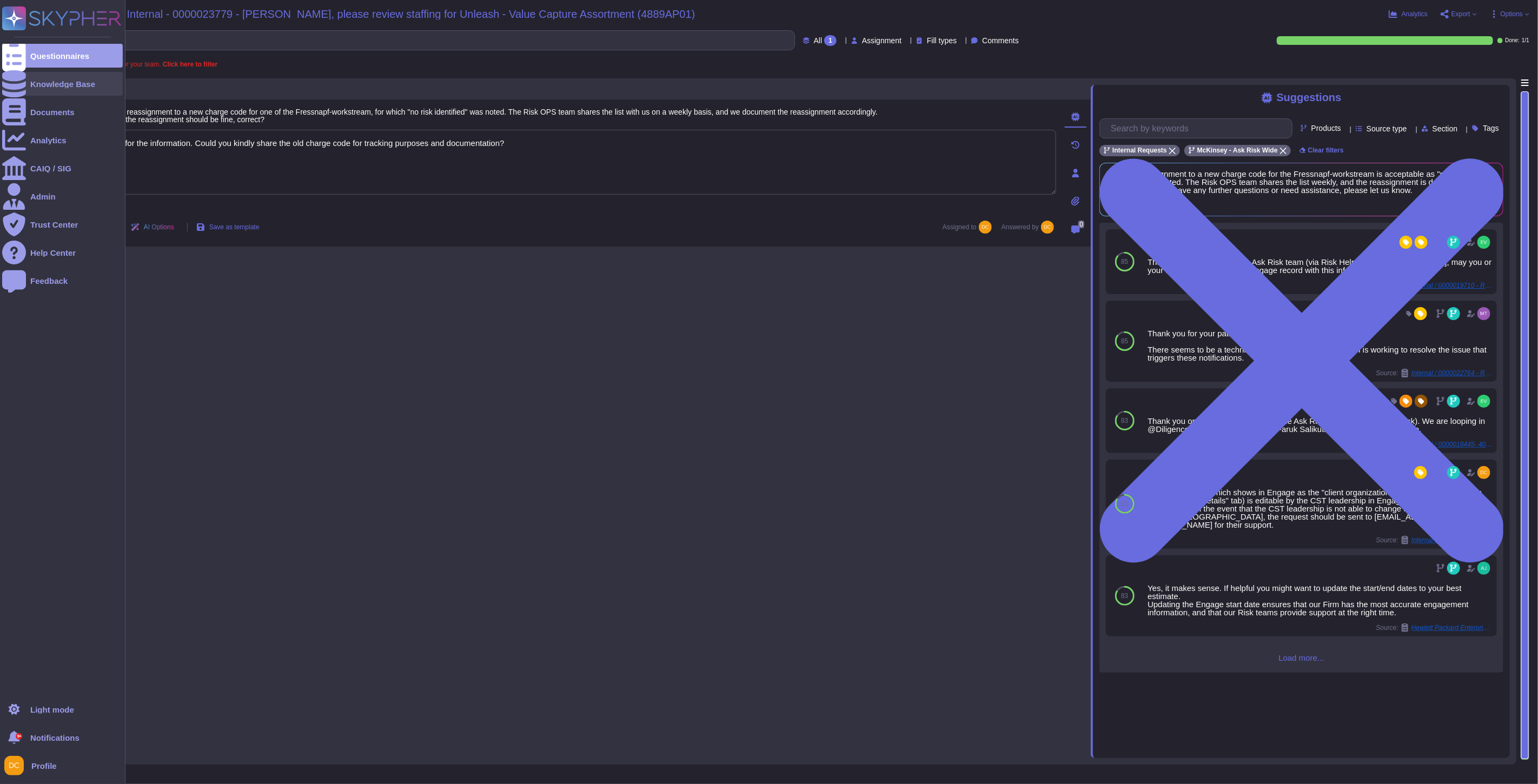
click at [19, 82] on icon at bounding box center [14, 83] width 24 height 27
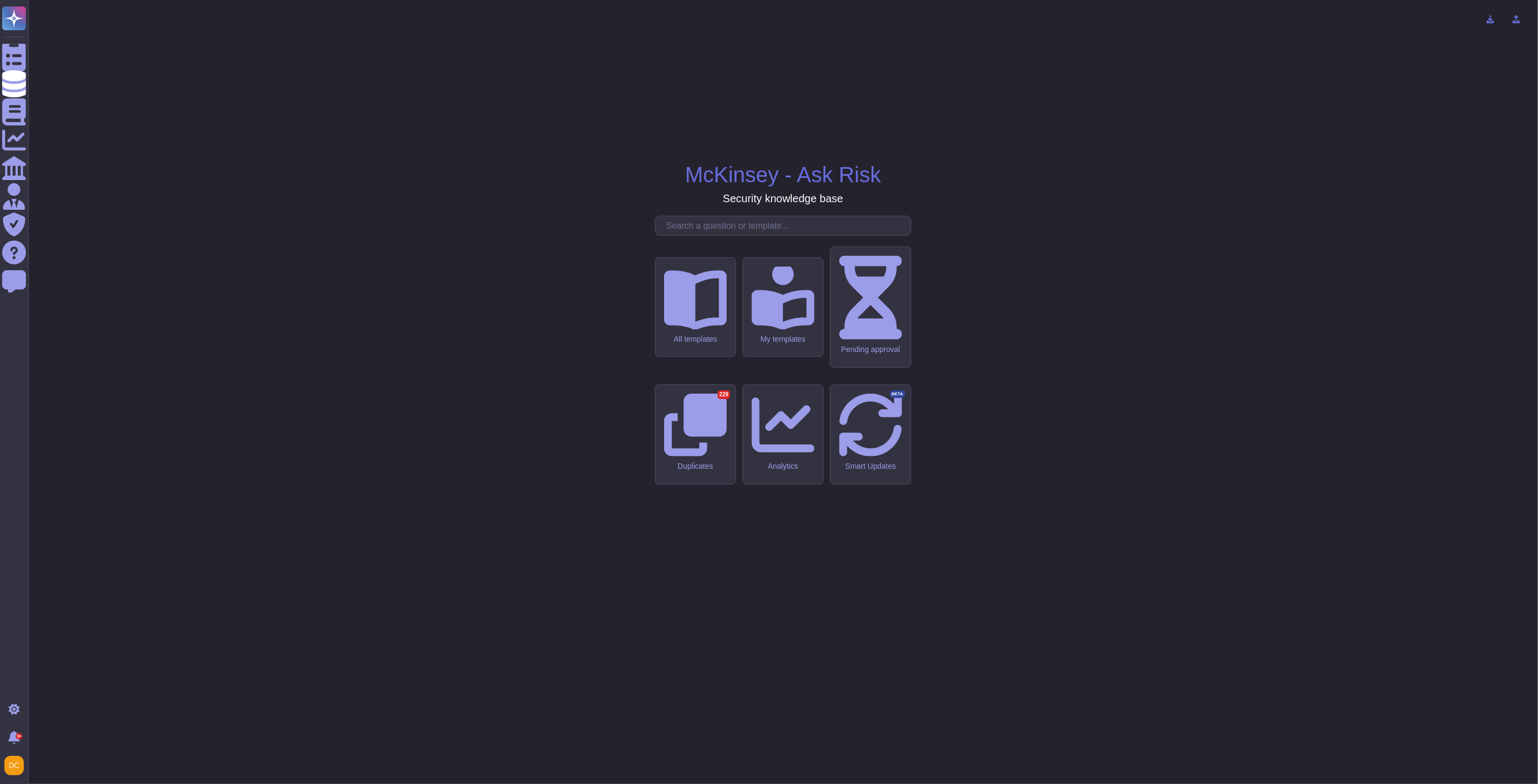
click at [702, 236] on div at bounding box center [783, 225] width 257 height 20
click at [701, 235] on input "text" at bounding box center [786, 226] width 250 height 19
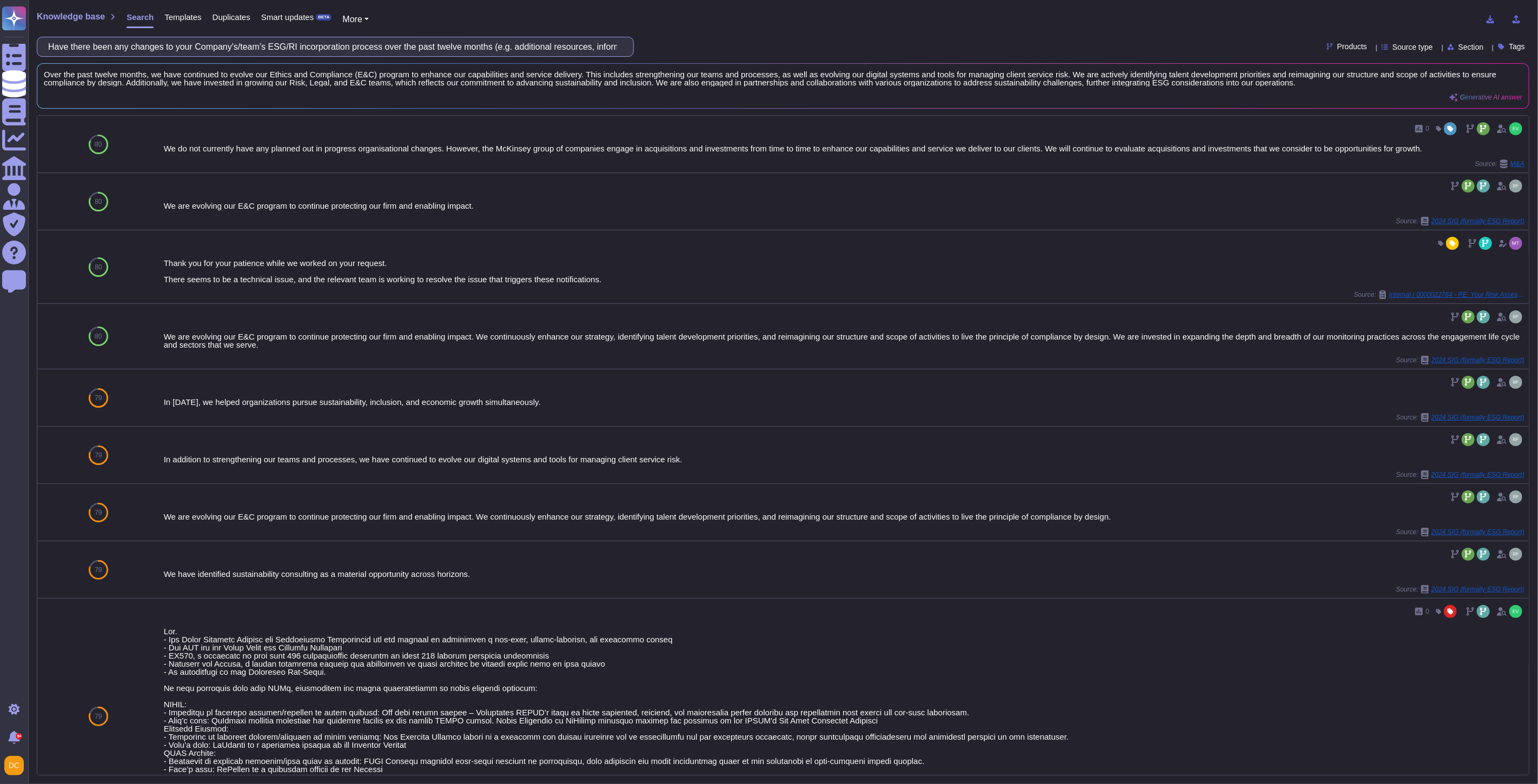
click at [134, 55] on input "Have there been any changes to your Company's/team’s ESG/RI incorporation proce…" at bounding box center [332, 47] width 580 height 19
paste input "Please describe what kind of ESG training is provided to the employees."
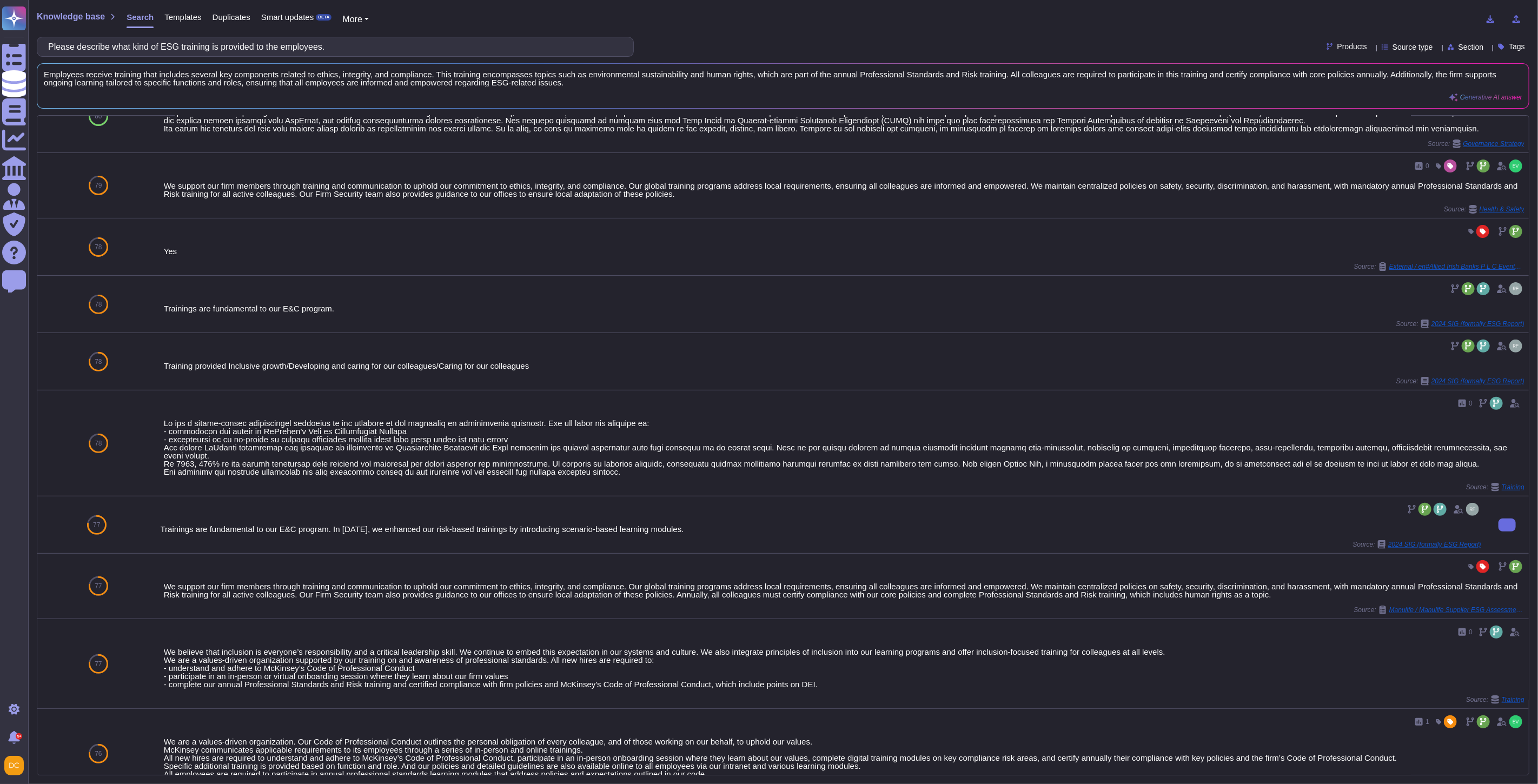
scroll to position [360, 0]
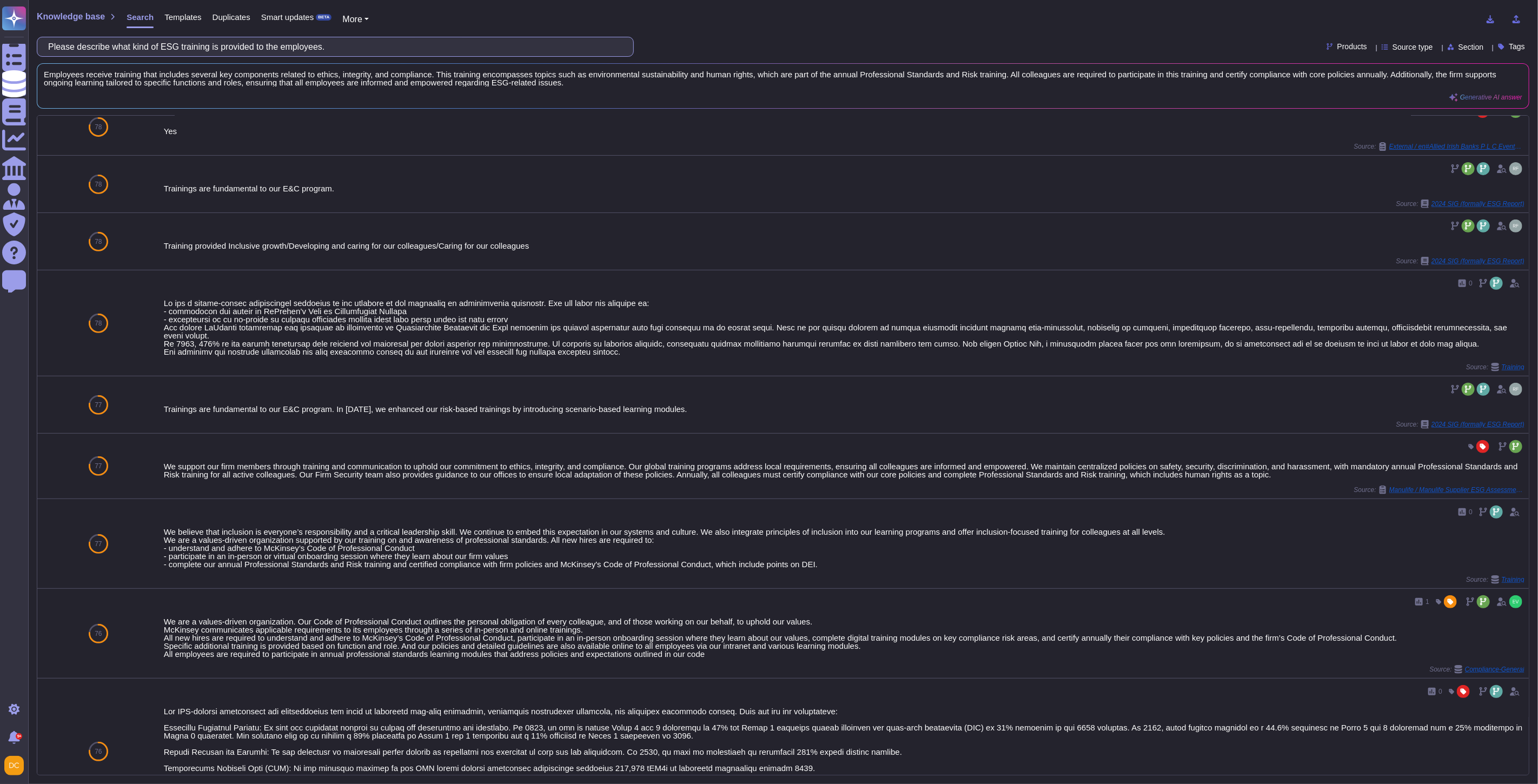
click at [104, 42] on input "Please describe what kind of ESG training is provided to the employees." at bounding box center [332, 47] width 580 height 19
paste input "Does your Company measure Global Greenhouse Gas Emissions"
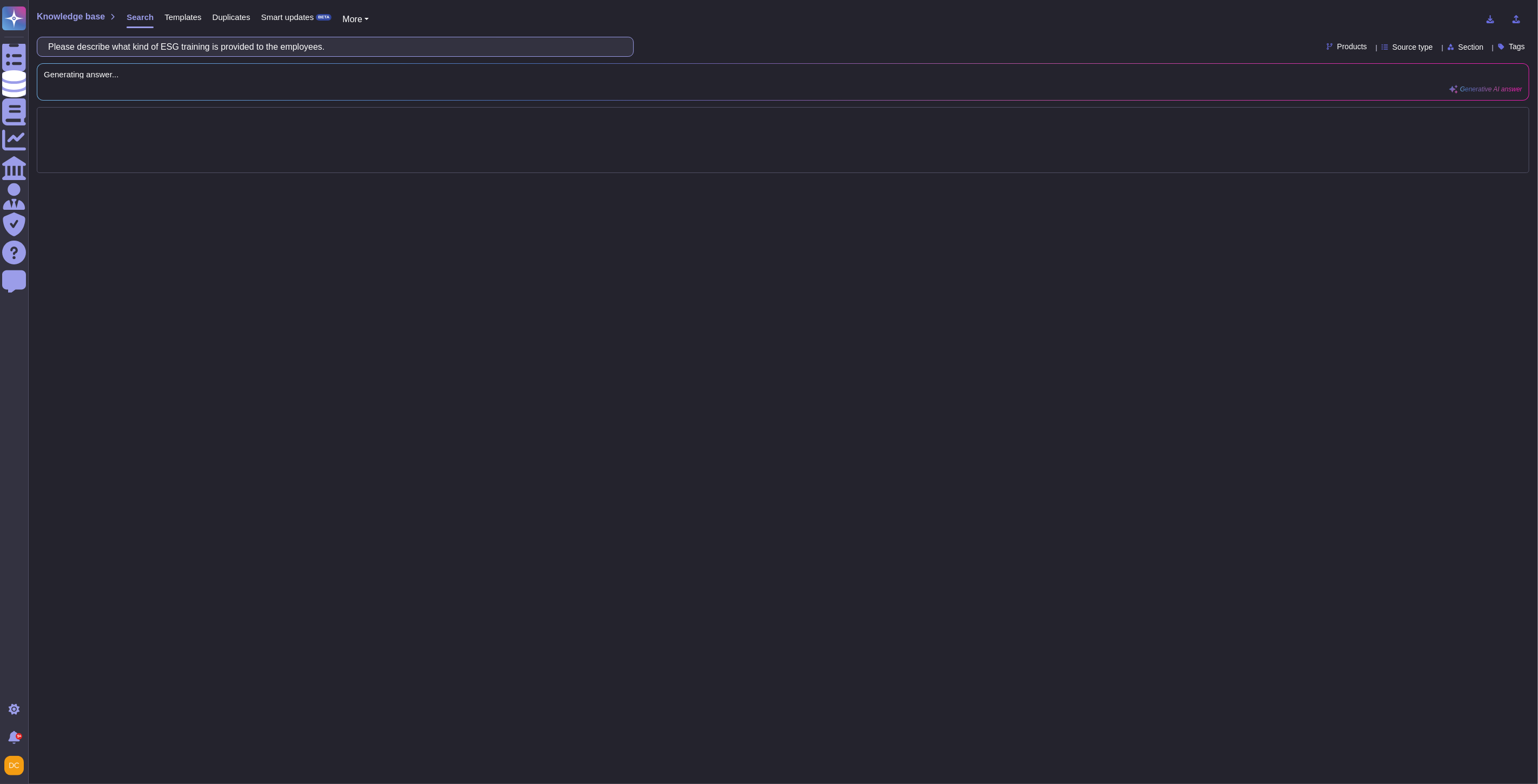
scroll to position [0, 0]
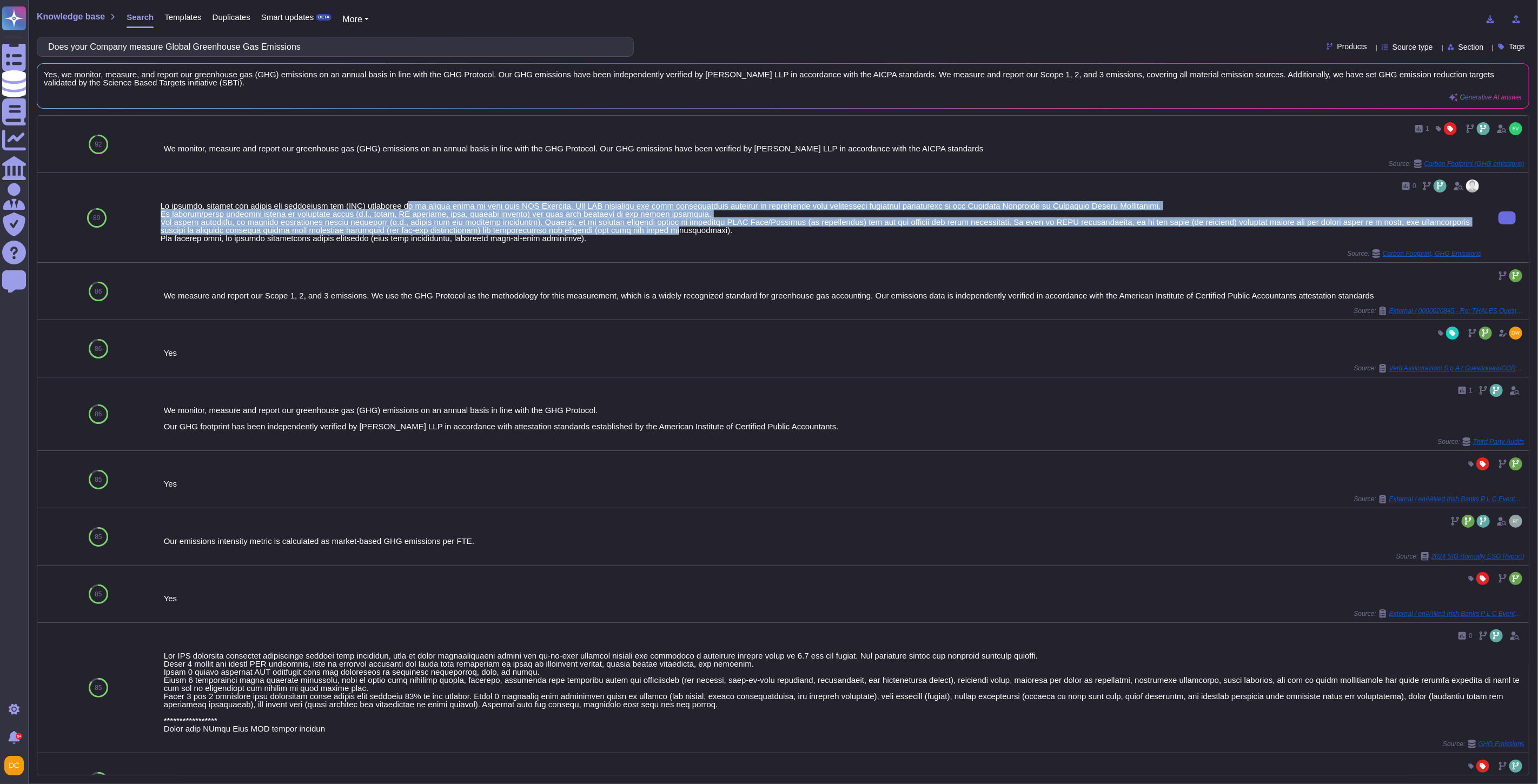
drag, startPoint x: 420, startPoint y: 205, endPoint x: 642, endPoint y: 233, distance: 223.8
click at [644, 231] on div at bounding box center [821, 222] width 1321 height 40
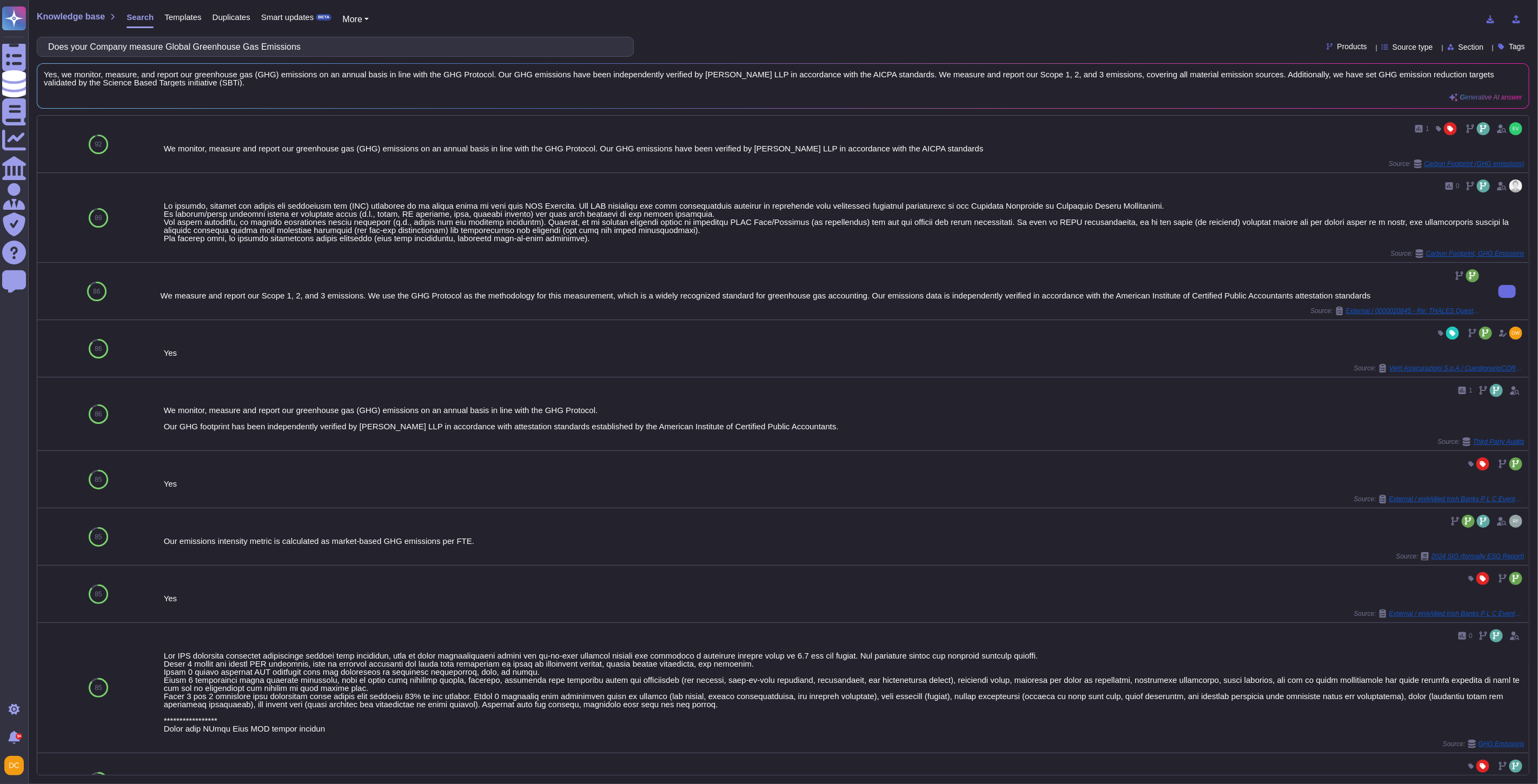
click at [285, 302] on div "We measure and report our Scope 1, 2, and 3 emissions. We use the GHG Protocol …" at bounding box center [821, 291] width 1321 height 48
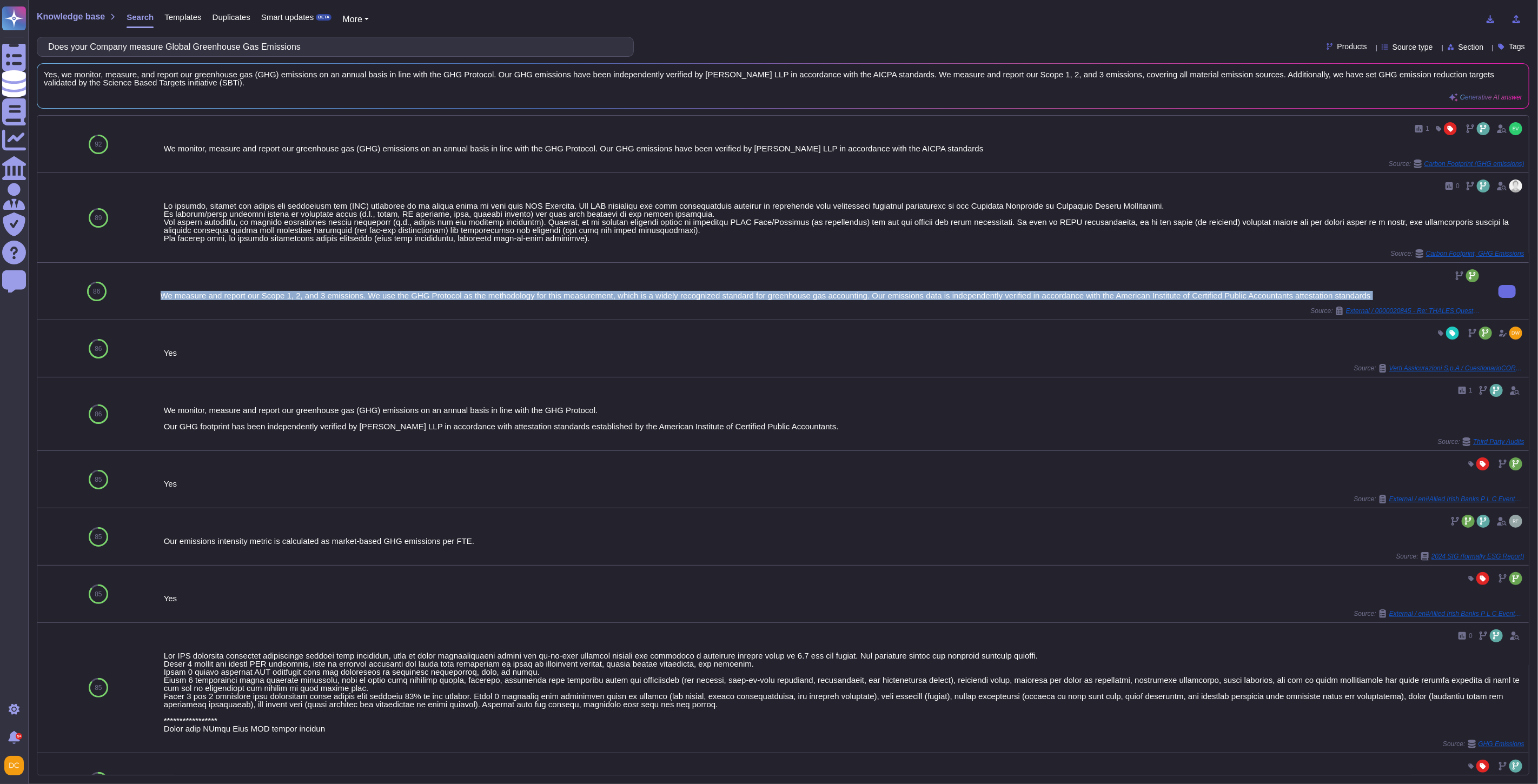
click at [285, 302] on div "We measure and report our Scope 1, 2, and 3 emissions. We use the GHG Protocol …" at bounding box center [821, 291] width 1321 height 48
click at [1310, 292] on icon at bounding box center [1507, 292] width 0 height 0
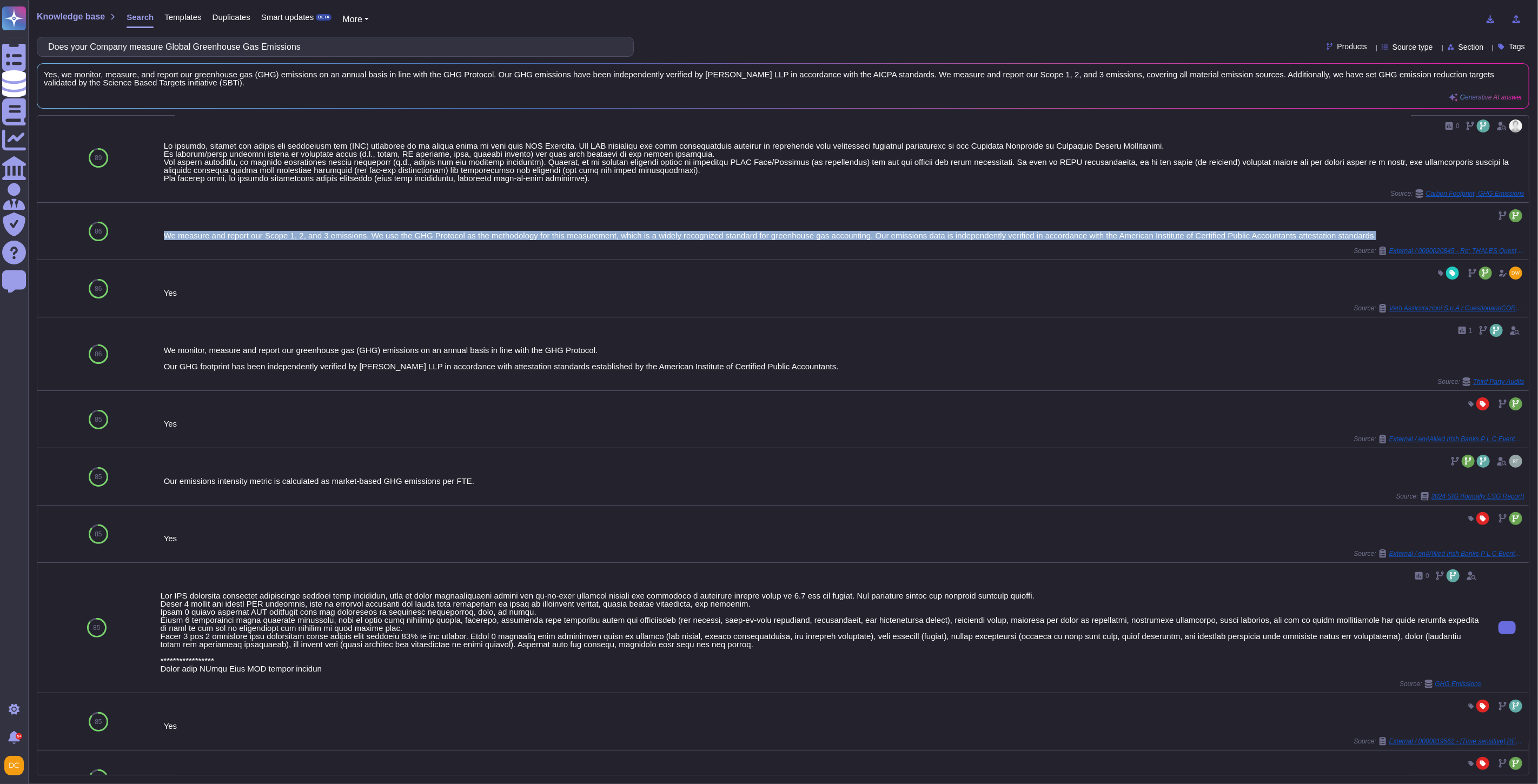
scroll to position [180, 0]
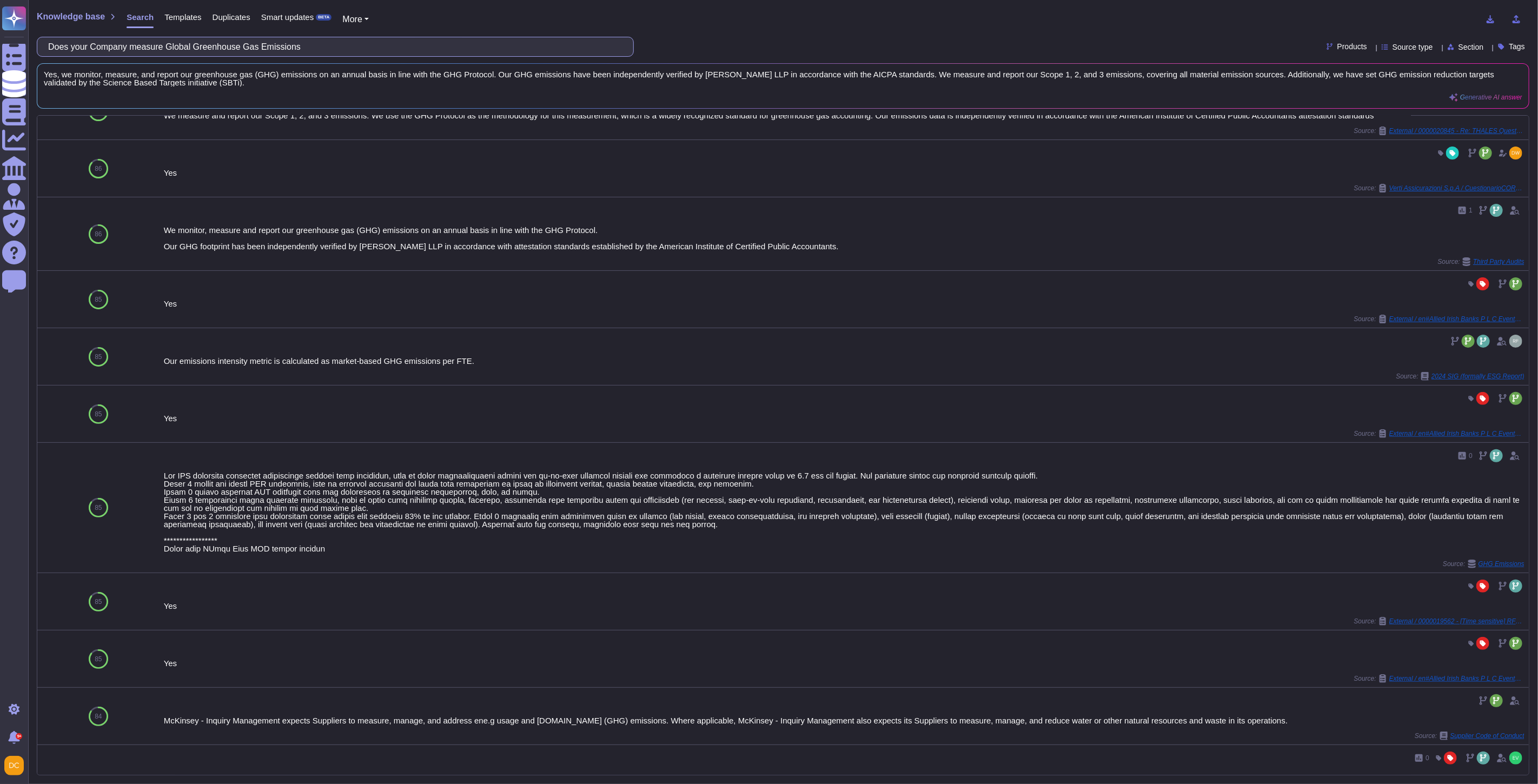
click at [165, 50] on input "Does your Company measure Global Greenhouse Gas Emissions" at bounding box center [332, 47] width 580 height 19
paste input "have Net Zero Ambitions?"
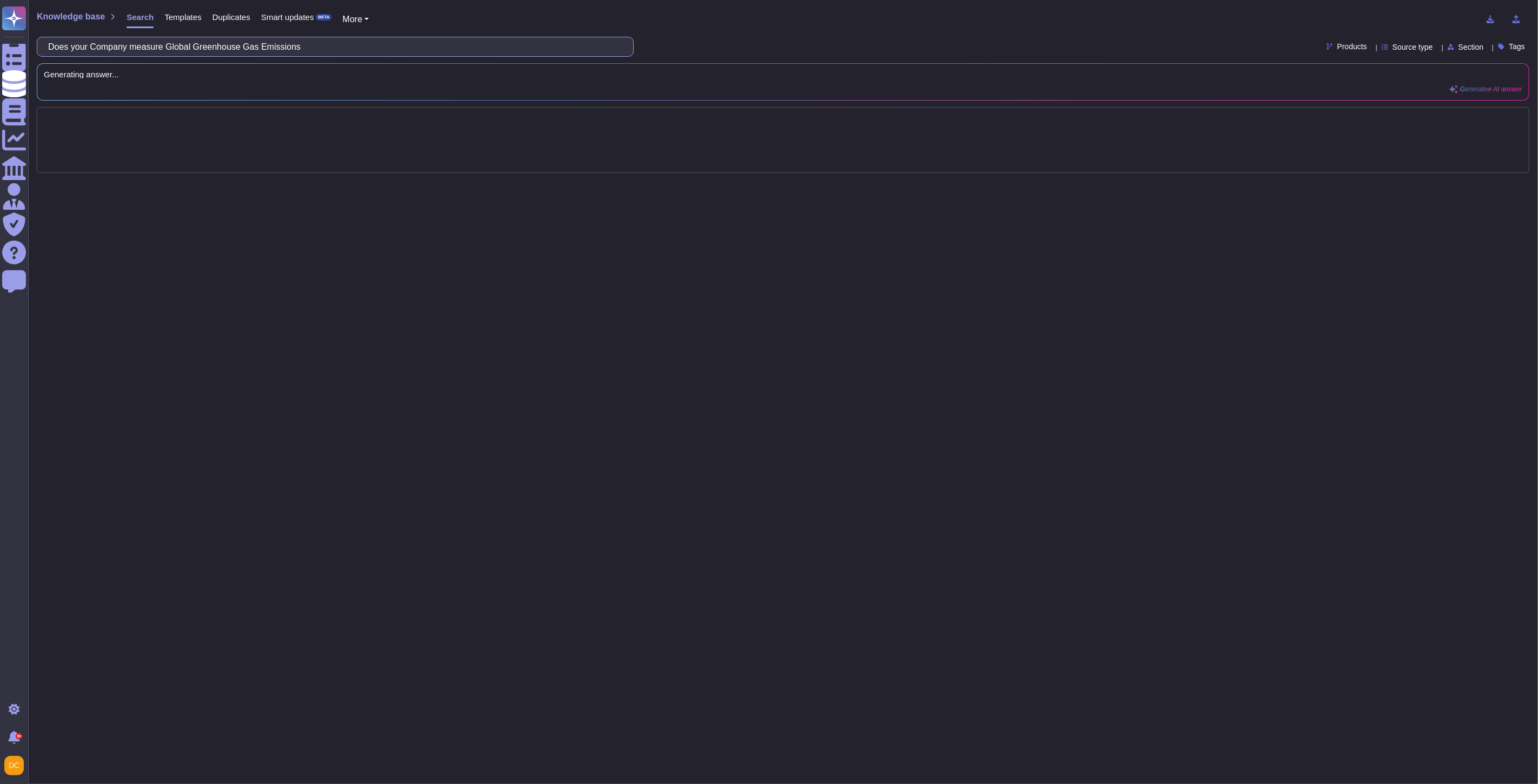
scroll to position [0, 0]
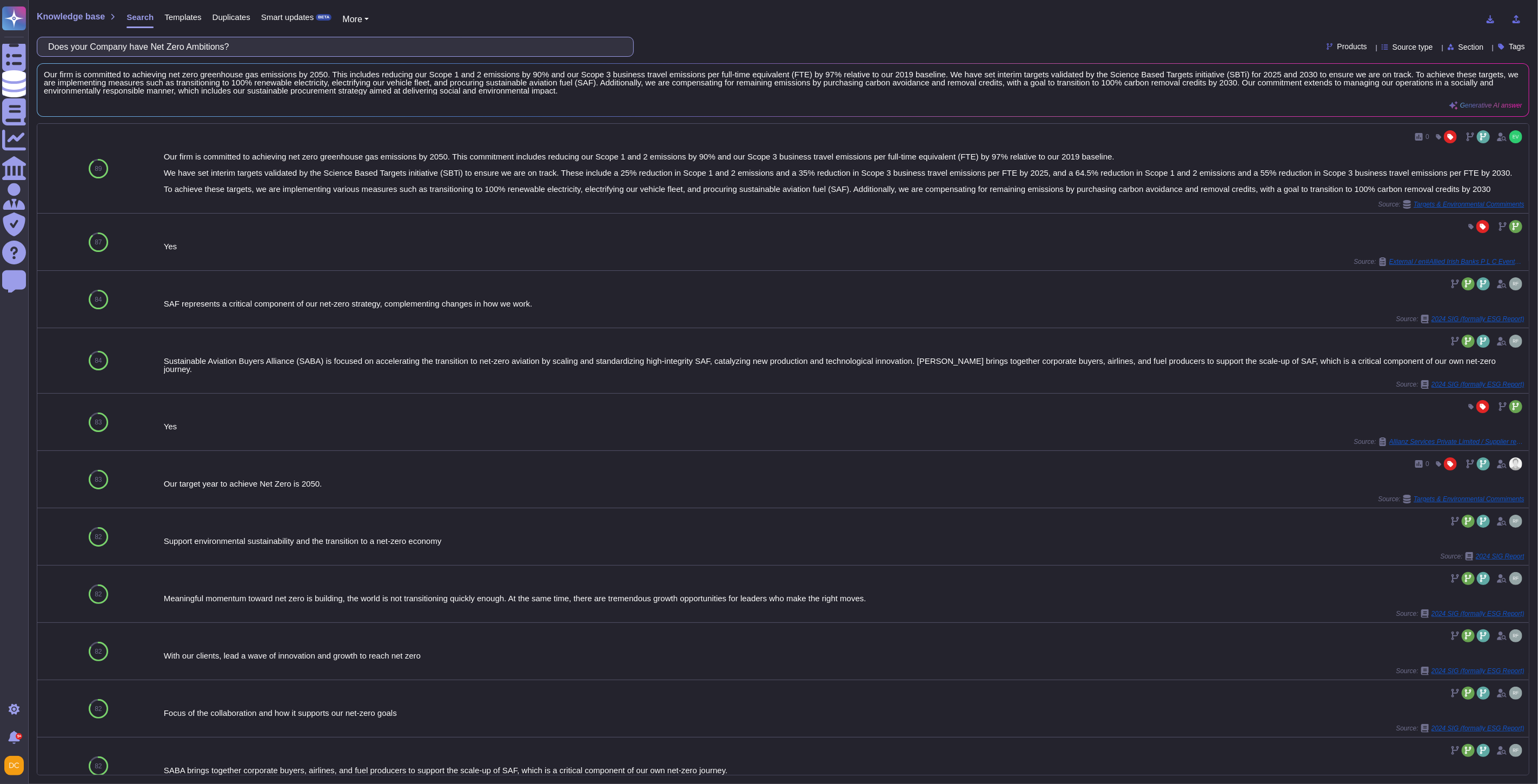
click at [90, 40] on input "Does your Company have Net Zero Ambitions?" at bounding box center [332, 47] width 580 height 19
paste input "Is your Company Carbon Neutral"
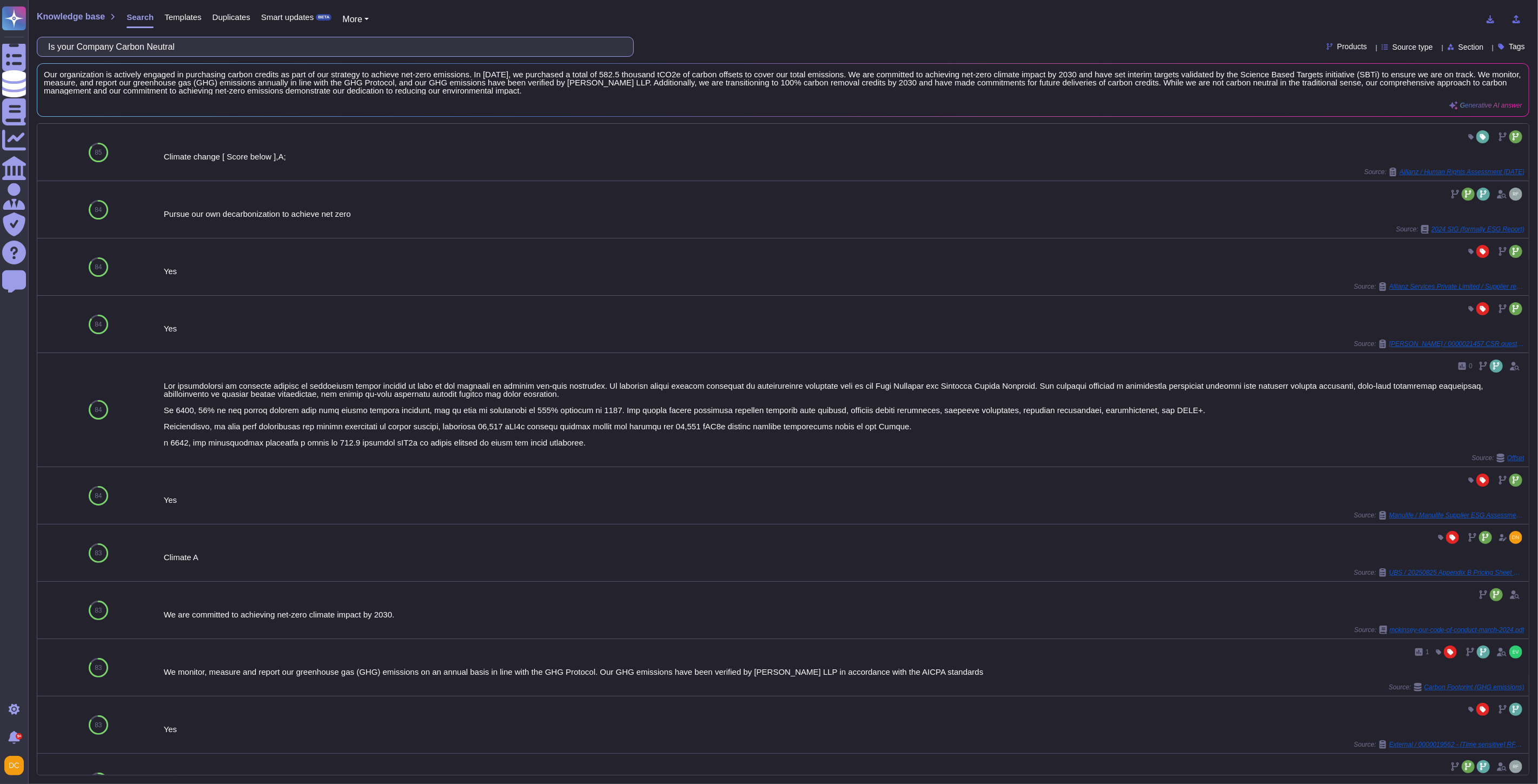
type input "Is your Company Carbon Neutral"
